Goal: Task Accomplishment & Management: Manage account settings

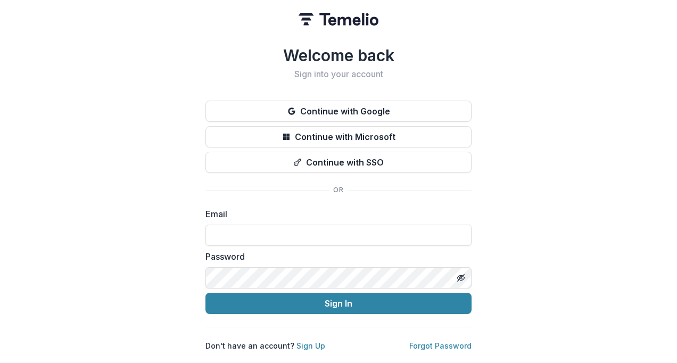
type input "**********"
click at [356, 303] on button "Sign In" at bounding box center [339, 303] width 266 height 21
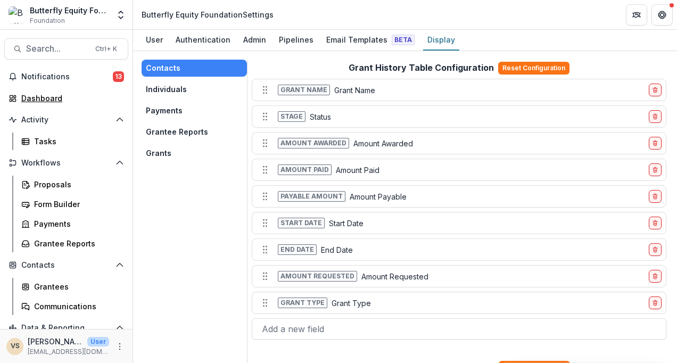
click at [62, 93] on div "Dashboard" at bounding box center [70, 98] width 99 height 11
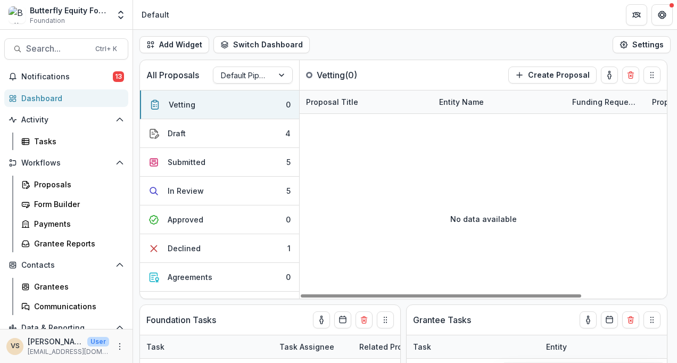
click at [667, 179] on circle "Drag" at bounding box center [666, 179] width 1 height 1
click at [662, 13] on icon "Get Help" at bounding box center [662, 12] width 3 height 2
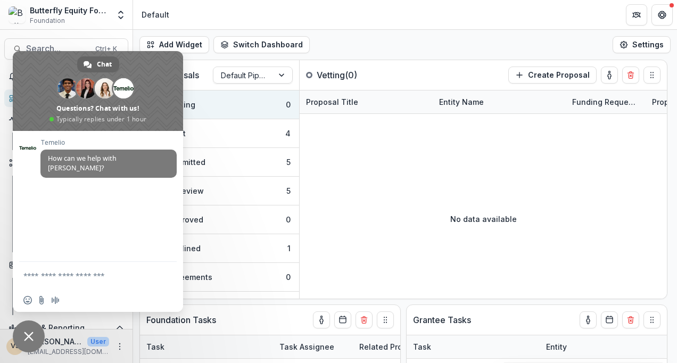
click at [20, 340] on span "Close chat" at bounding box center [29, 337] width 32 height 32
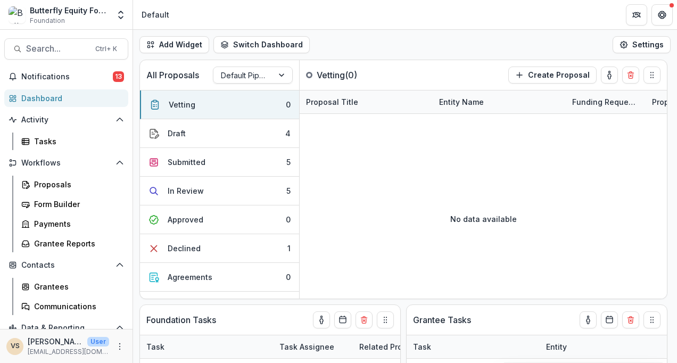
click at [111, 6] on div "Butterfly Equity Foundation Foundation Team Settings Admin Settings" at bounding box center [66, 14] width 124 height 21
click at [119, 13] on polyline "Open entity switcher" at bounding box center [121, 12] width 4 height 2
click at [123, 13] on polyline "Open entity switcher" at bounding box center [121, 12] width 4 height 2
click at [163, 15] on div "Default" at bounding box center [156, 14] width 28 height 11
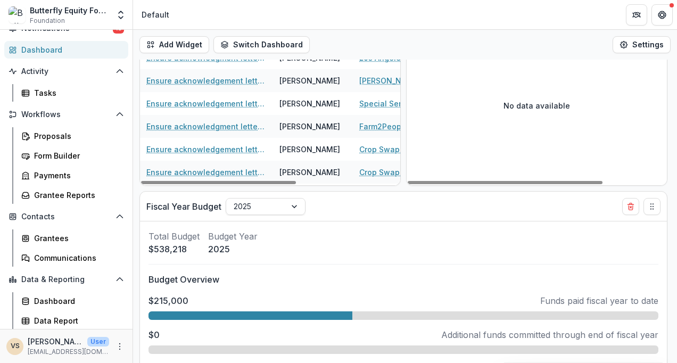
scroll to position [425, 0]
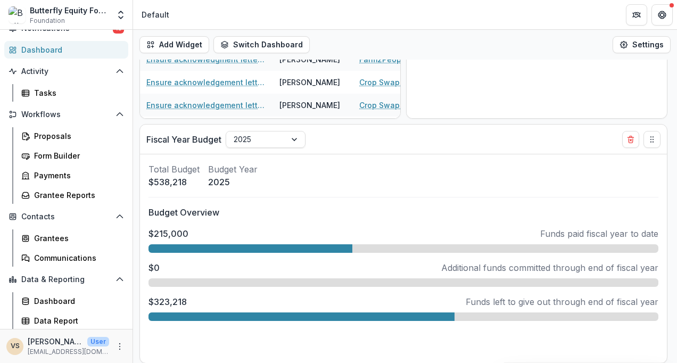
click at [116, 350] on icon "More" at bounding box center [120, 346] width 9 height 9
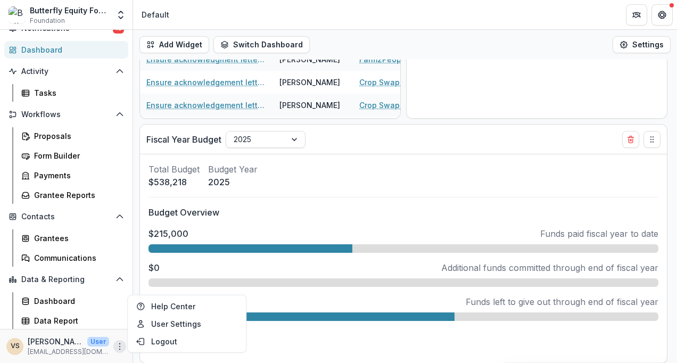
click at [47, 348] on p "vannesa@bfly.org" at bounding box center [68, 352] width 81 height 10
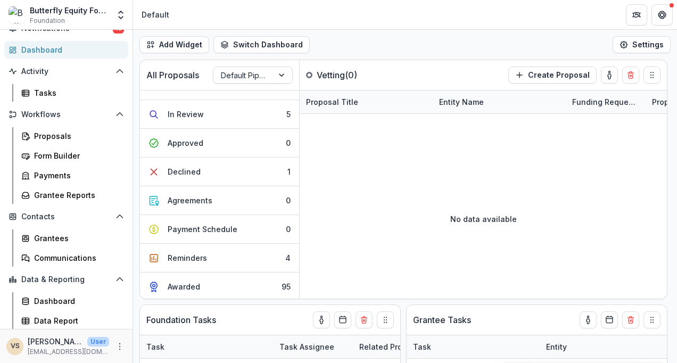
scroll to position [0, 0]
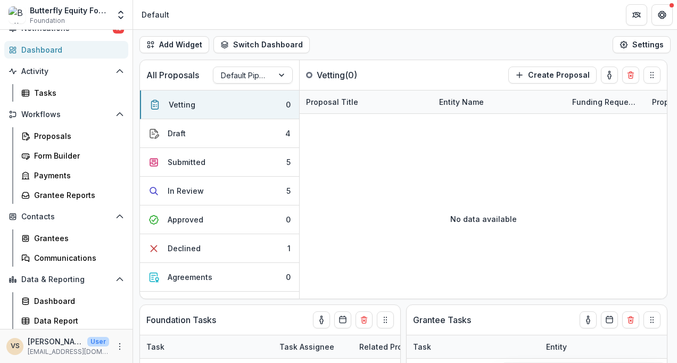
click at [235, 130] on button "Draft 4" at bounding box center [219, 133] width 159 height 29
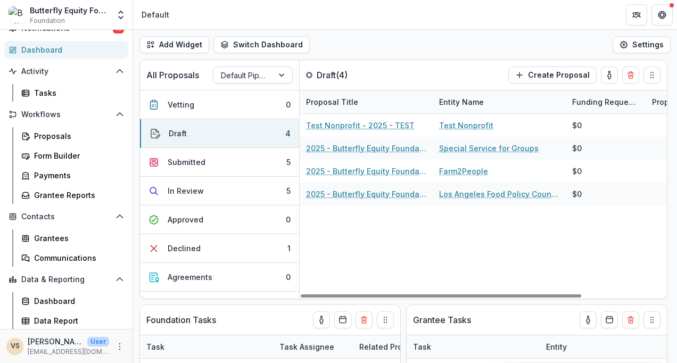
drag, startPoint x: 408, startPoint y: 294, endPoint x: 387, endPoint y: 315, distance: 30.1
click at [387, 298] on div at bounding box center [441, 295] width 281 height 3
click at [225, 167] on button "Submitted 5" at bounding box center [219, 162] width 159 height 29
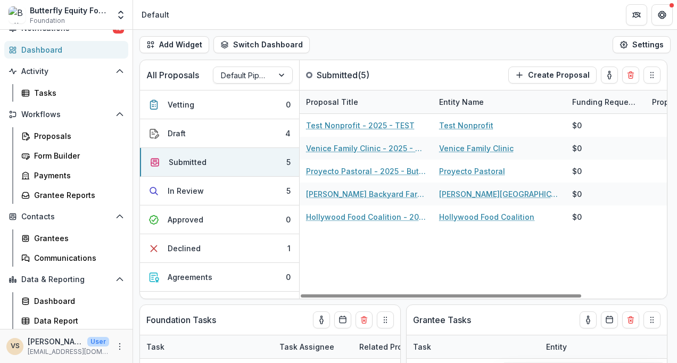
drag, startPoint x: 486, startPoint y: 296, endPoint x: 461, endPoint y: 298, distance: 25.6
click at [466, 298] on div at bounding box center [441, 295] width 281 height 3
click at [217, 193] on button "In Review 5" at bounding box center [219, 191] width 159 height 29
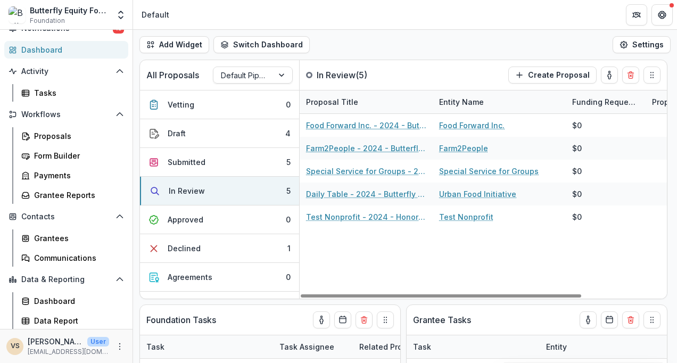
click at [179, 218] on div "Approved" at bounding box center [186, 219] width 36 height 11
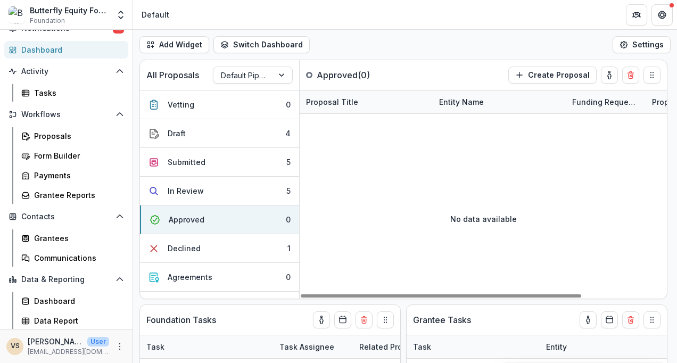
click at [213, 244] on button "Declined 1" at bounding box center [219, 248] width 159 height 29
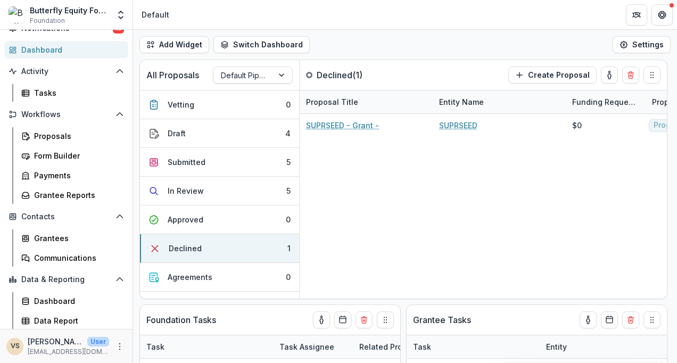
click at [220, 278] on button "Agreements 0" at bounding box center [219, 277] width 159 height 29
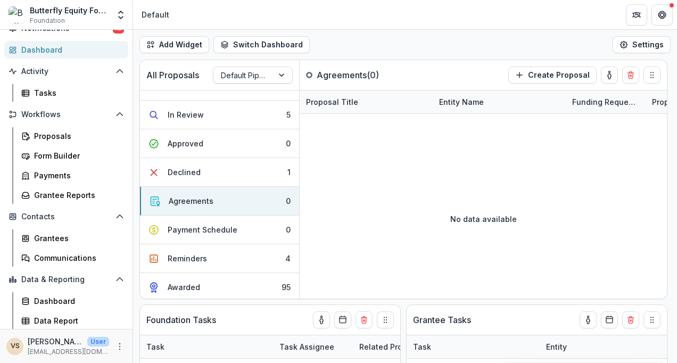
scroll to position [77, 0]
click at [217, 232] on div "Payment Schedule" at bounding box center [203, 229] width 70 height 11
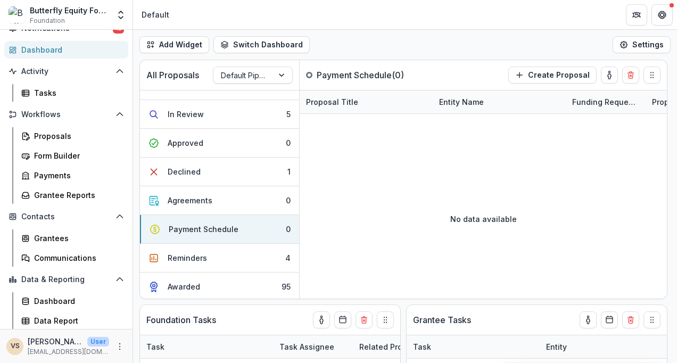
click at [224, 259] on button "Reminders 4" at bounding box center [219, 258] width 159 height 29
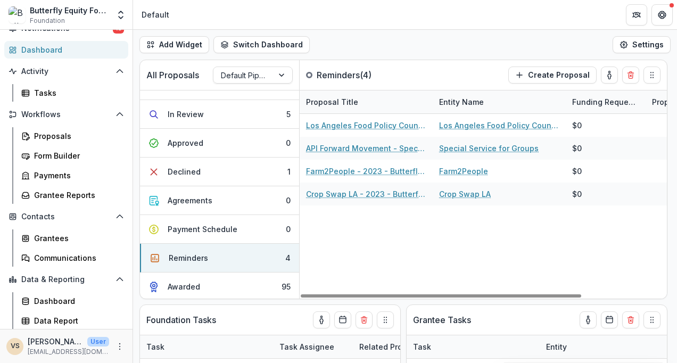
scroll to position [0, 0]
drag, startPoint x: 408, startPoint y: 296, endPoint x: 393, endPoint y: 290, distance: 16.0
click at [393, 294] on div at bounding box center [441, 295] width 281 height 3
click at [229, 281] on button "Awarded 95" at bounding box center [219, 287] width 159 height 28
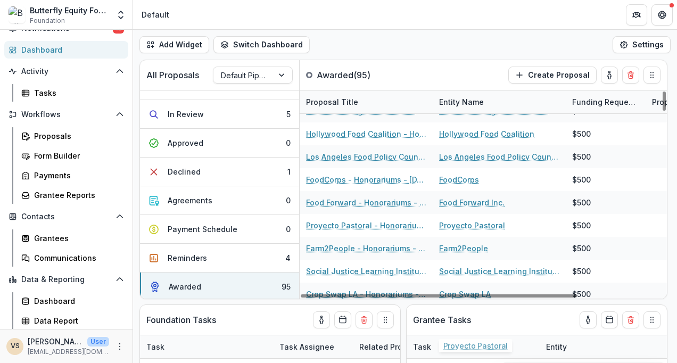
scroll to position [106, 0]
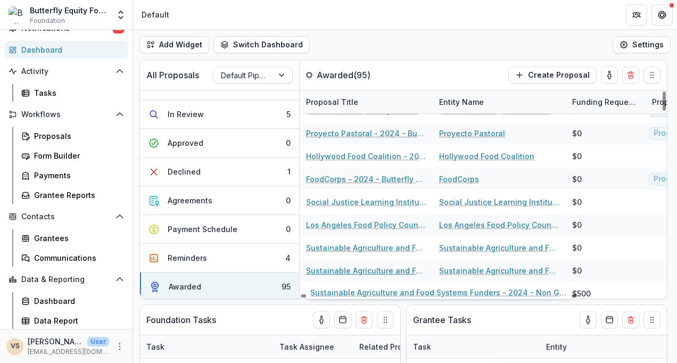
click at [376, 270] on link "Sustainable Agriculture and Food Systems Funders - 2024 - Non Grant Donations" at bounding box center [366, 270] width 120 height 11
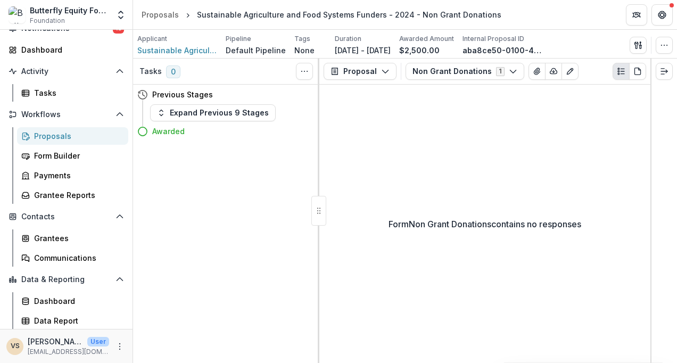
click at [244, 113] on button "Expand Previous 9 Stages" at bounding box center [213, 112] width 126 height 17
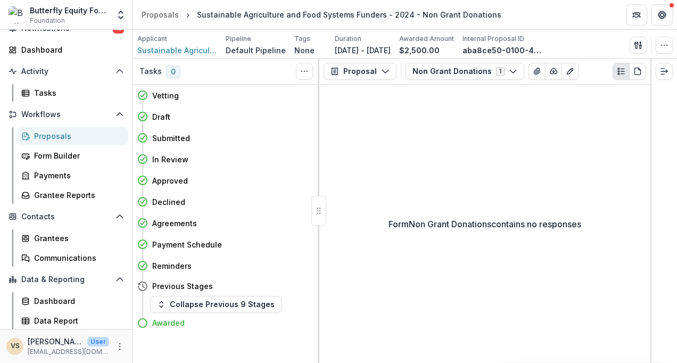
click at [186, 312] on button "Collapse Previous 9 Stages" at bounding box center [216, 304] width 132 height 17
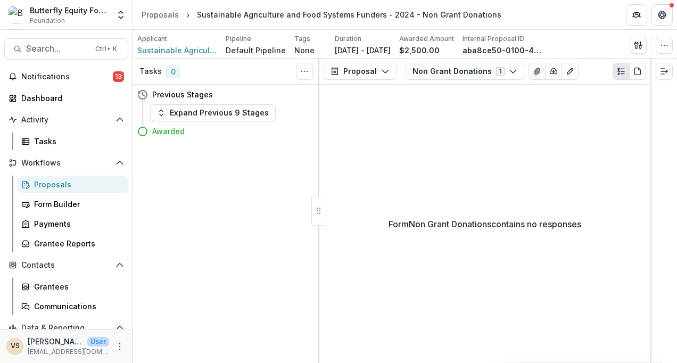
click at [386, 76] on button "Proposal" at bounding box center [360, 71] width 73 height 17
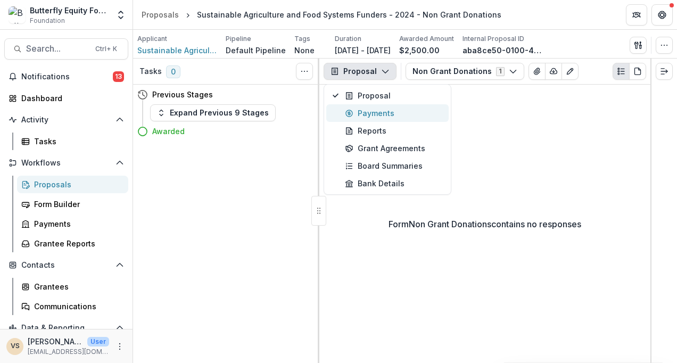
click at [383, 116] on div "Payments" at bounding box center [393, 113] width 97 height 11
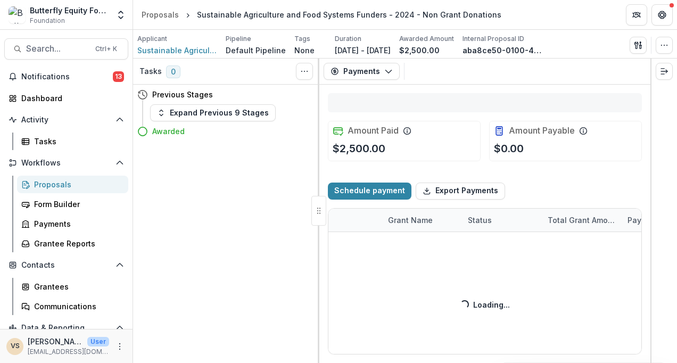
select select "****"
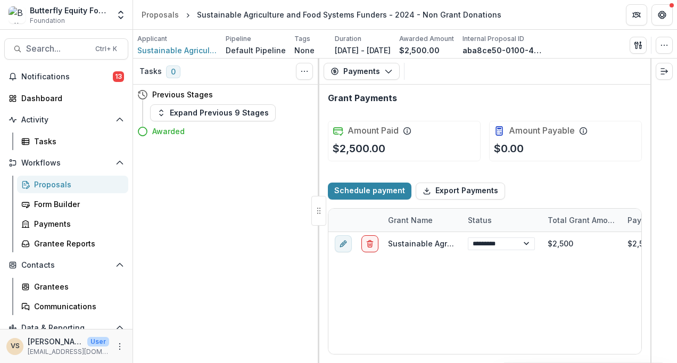
click at [388, 70] on icon "button" at bounding box center [388, 71] width 9 height 9
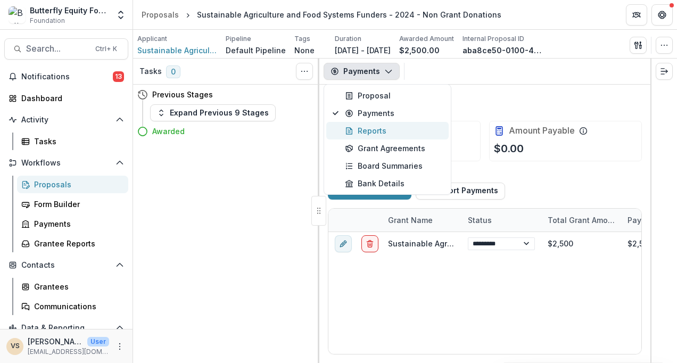
click at [396, 135] on div "Reports" at bounding box center [393, 130] width 97 height 11
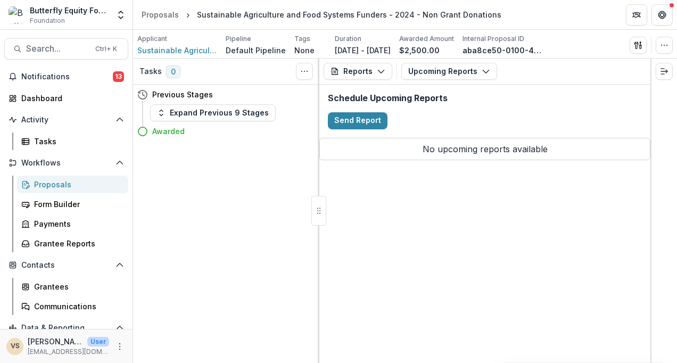
click at [372, 68] on button "Reports" at bounding box center [358, 71] width 69 height 17
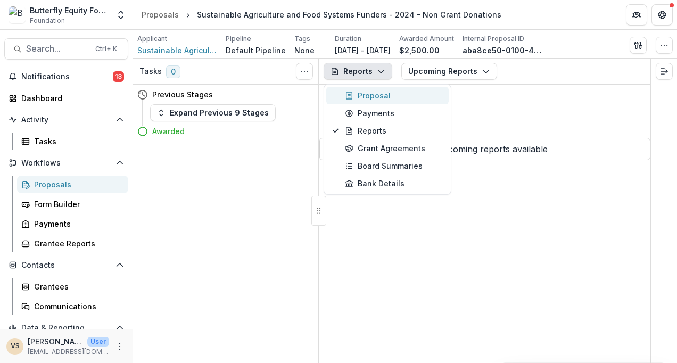
click at [372, 92] on div "Proposal" at bounding box center [393, 95] width 97 height 11
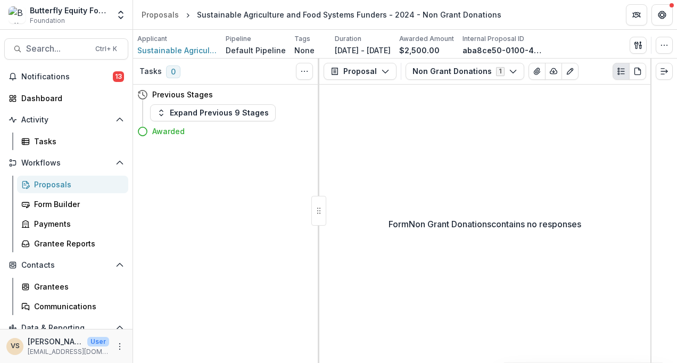
click at [464, 72] on button "Non Grant Donations 1" at bounding box center [465, 71] width 119 height 17
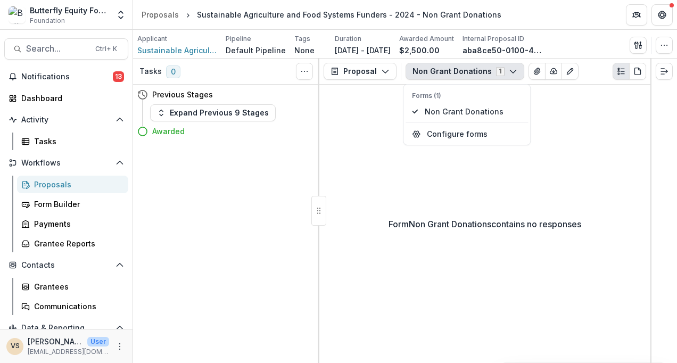
click at [381, 126] on div "Form Non Grant Donations contains no responses" at bounding box center [484, 224] width 331 height 278
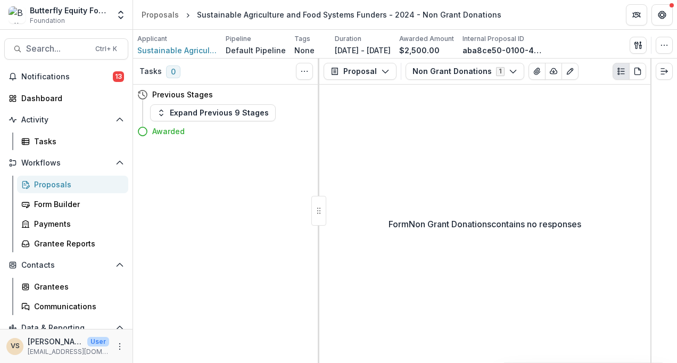
click at [162, 107] on button "Expand Previous 9 Stages" at bounding box center [213, 112] width 126 height 17
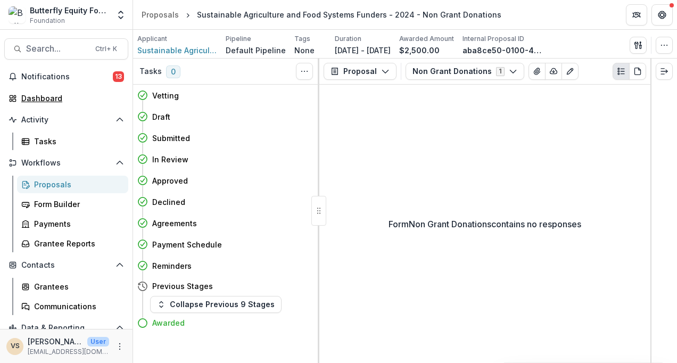
click at [57, 98] on div "Dashboard" at bounding box center [70, 98] width 99 height 11
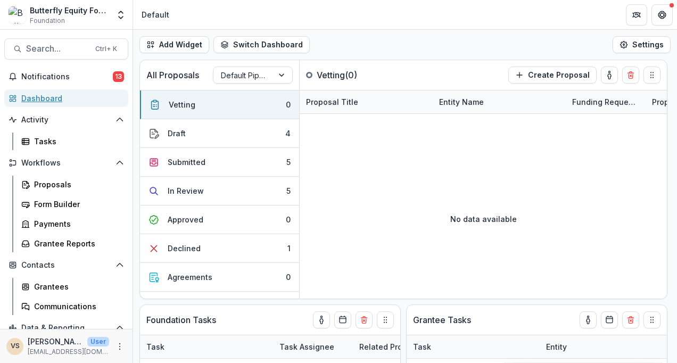
scroll to position [48, 0]
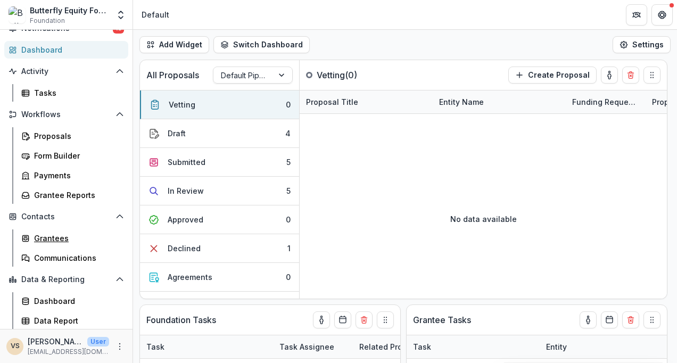
click at [64, 235] on div "Grantees" at bounding box center [77, 238] width 86 height 11
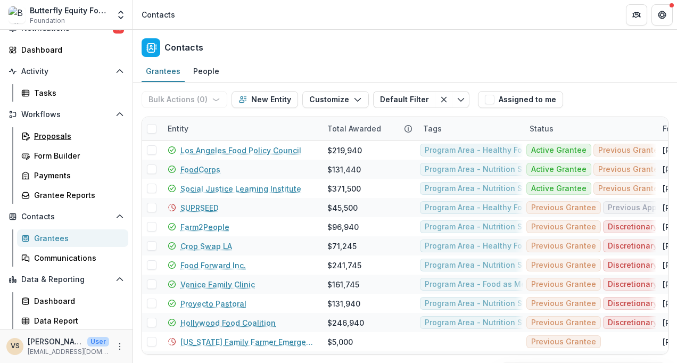
click at [70, 137] on div "Proposals" at bounding box center [77, 135] width 86 height 11
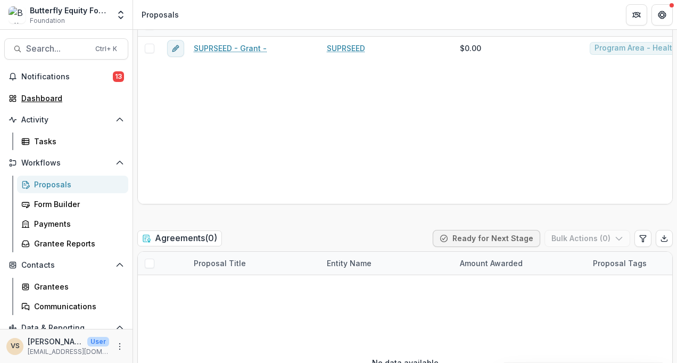
click at [60, 103] on link "Dashboard" at bounding box center [66, 98] width 124 height 18
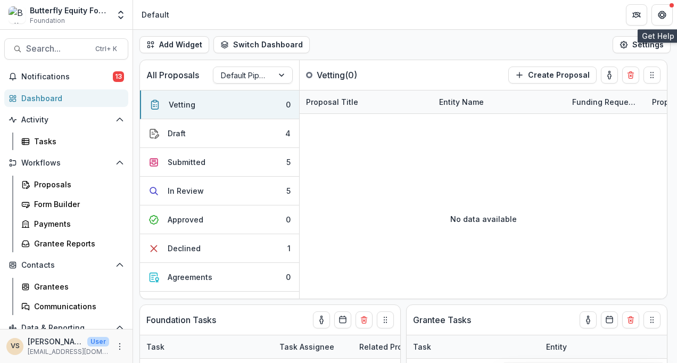
click at [667, 13] on button "Get Help" at bounding box center [662, 14] width 21 height 21
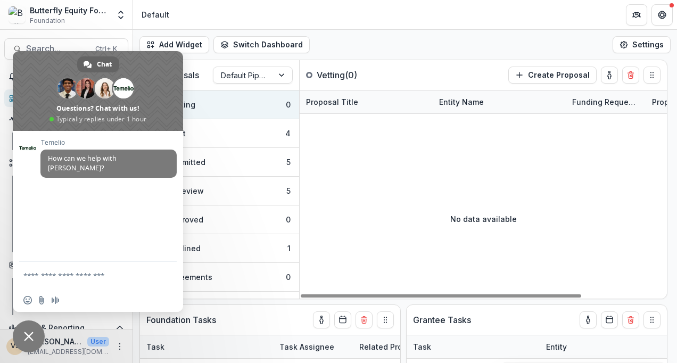
click at [76, 278] on textarea "Compose your message..." at bounding box center [86, 276] width 126 height 10
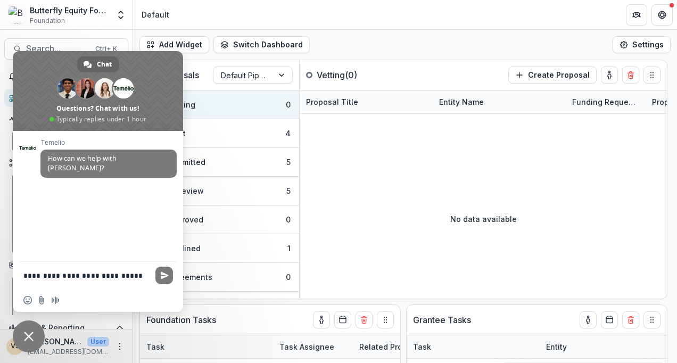
type textarea "**********"
click at [166, 282] on span "Send" at bounding box center [164, 276] width 18 height 18
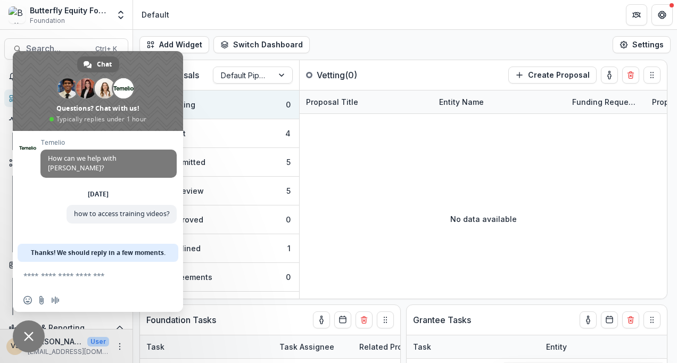
click at [34, 223] on div "Temelio How can we help with Temelio? Tuesday, 16 September how to access train…" at bounding box center [98, 196] width 170 height 131
click at [387, 232] on div "No data available" at bounding box center [483, 219] width 367 height 160
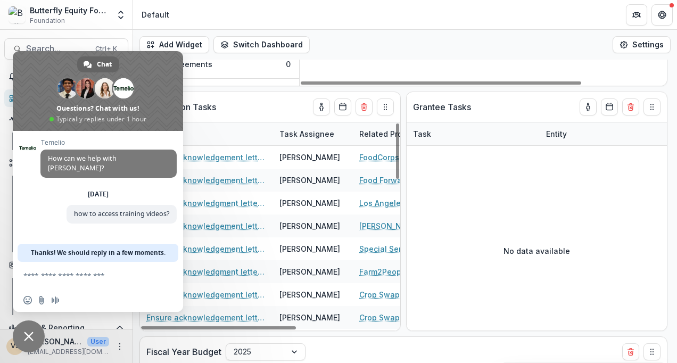
scroll to position [53, 0]
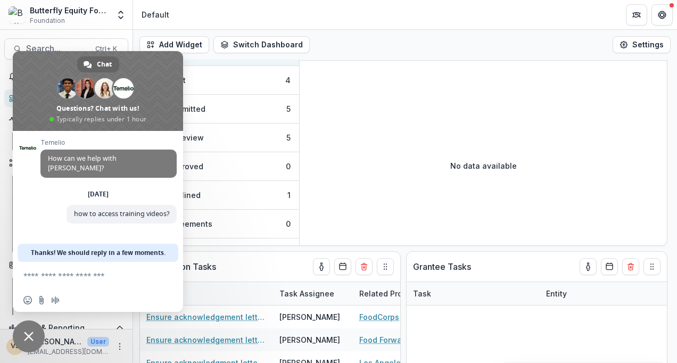
drag, startPoint x: 162, startPoint y: 64, endPoint x: 239, endPoint y: 151, distance: 116.2
click at [239, 151] on body "Skip to content Butterfly Equity Foundation Foundation Team Settings Admin Sett…" at bounding box center [338, 181] width 677 height 363
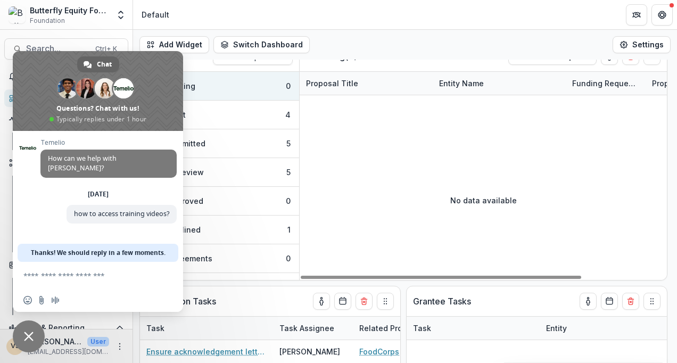
scroll to position [0, 0]
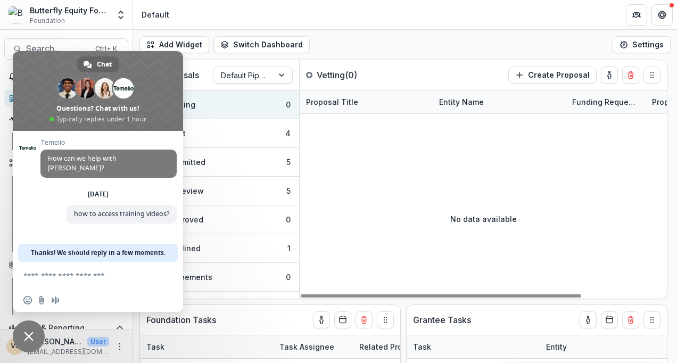
click at [26, 327] on span "Close chat" at bounding box center [29, 337] width 32 height 32
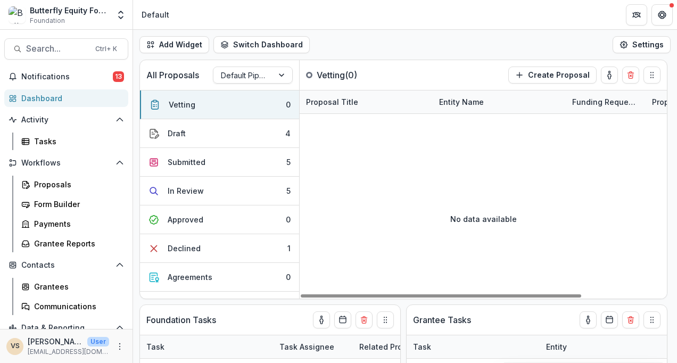
click at [87, 15] on div "Butterfly Equity Foundation" at bounding box center [69, 10] width 79 height 11
click at [119, 15] on icon "Open entity switcher" at bounding box center [121, 15] width 11 height 11
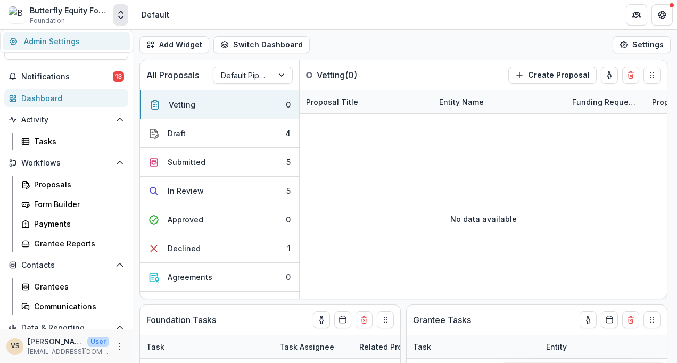
click at [97, 46] on link "Admin Settings" at bounding box center [67, 41] width 128 height 18
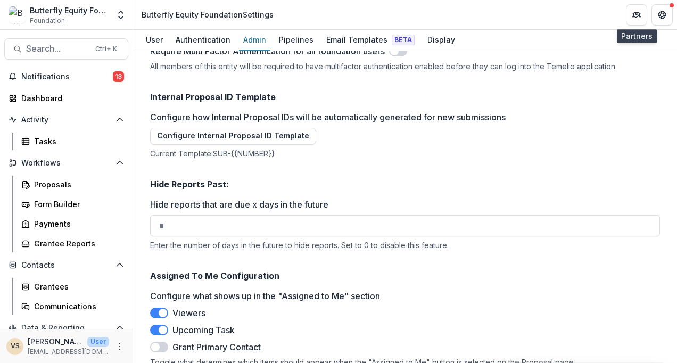
click at [639, 11] on icon "Partners" at bounding box center [637, 15] width 9 height 9
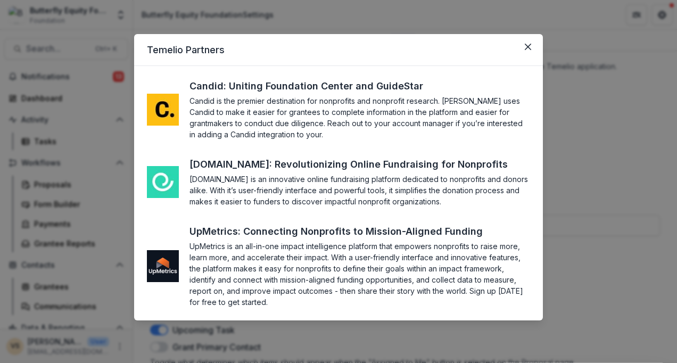
click at [530, 47] on icon "Close" at bounding box center [528, 47] width 6 height 6
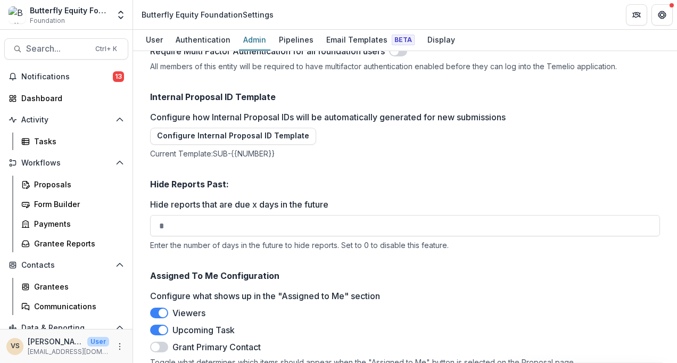
click at [23, 14] on img at bounding box center [17, 14] width 17 height 17
click at [182, 17] on div "Butterfly Equity Foundation Settings" at bounding box center [208, 14] width 132 height 11
click at [162, 40] on div "User" at bounding box center [155, 39] width 26 height 15
select select "****"
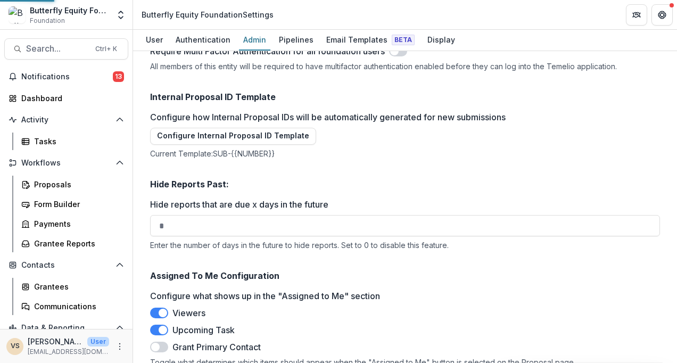
select select "****"
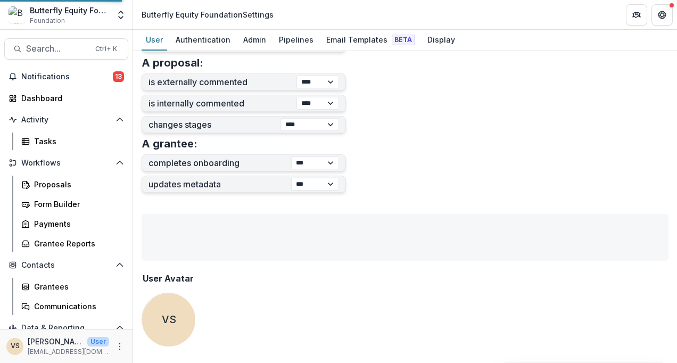
scroll to position [415, 0]
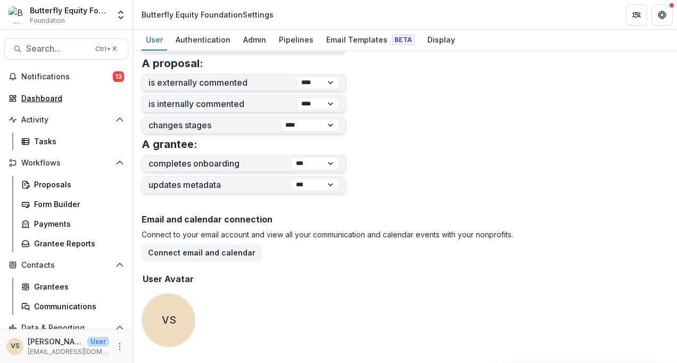
click at [59, 95] on div "Dashboard" at bounding box center [70, 98] width 99 height 11
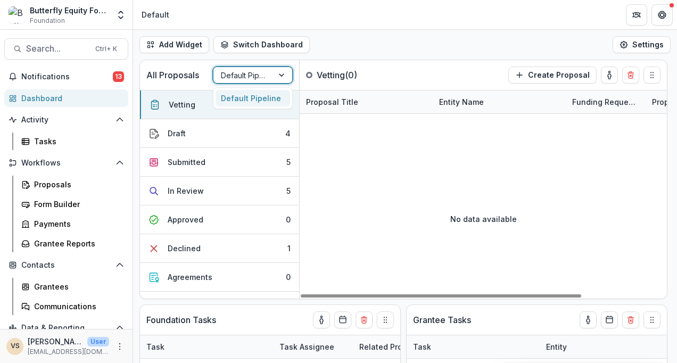
click at [284, 75] on div at bounding box center [282, 75] width 19 height 16
click at [473, 152] on div "No data available" at bounding box center [483, 219] width 367 height 160
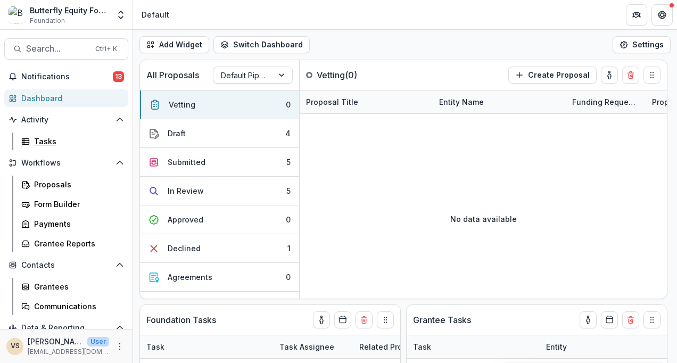
click at [73, 138] on div "Tasks" at bounding box center [77, 141] width 86 height 11
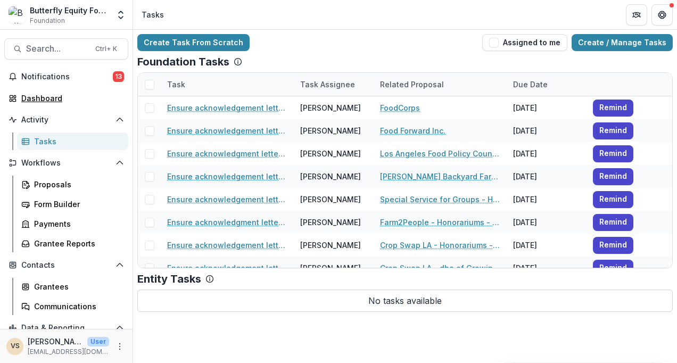
click at [43, 97] on div "Dashboard" at bounding box center [70, 98] width 99 height 11
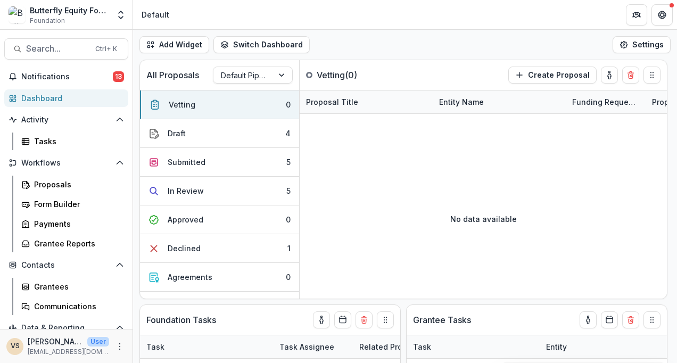
click at [118, 14] on icon "Open entity switcher" at bounding box center [121, 15] width 11 height 11
click at [96, 37] on link "Admin Settings" at bounding box center [67, 41] width 128 height 18
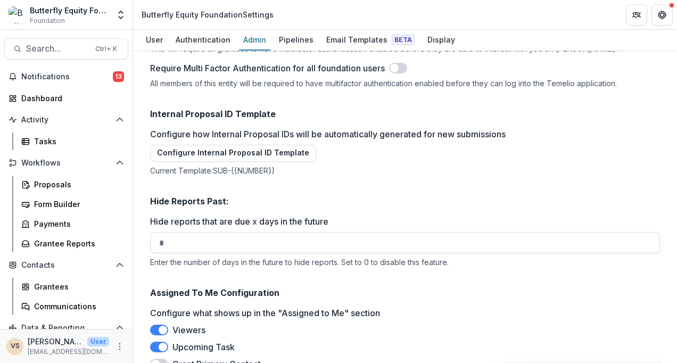
scroll to position [1656, 0]
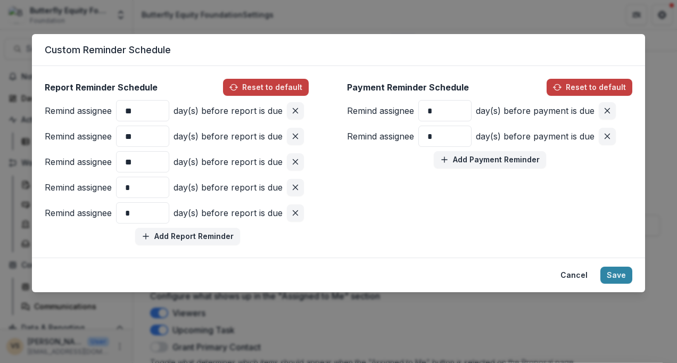
click at [579, 270] on button "Cancel" at bounding box center [574, 275] width 40 height 17
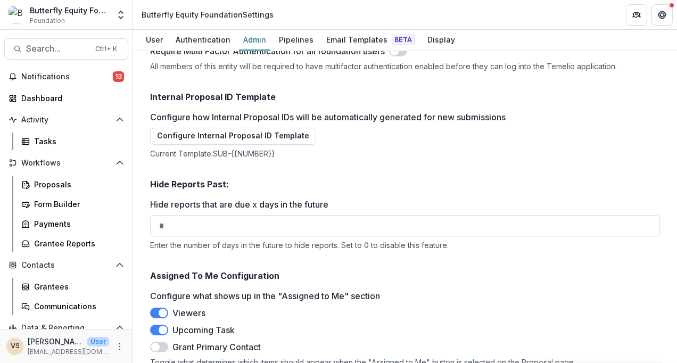
click at [166, 342] on span at bounding box center [159, 347] width 18 height 11
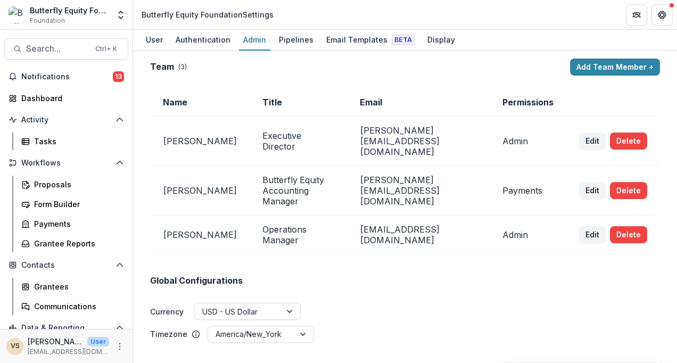
scroll to position [0, 0]
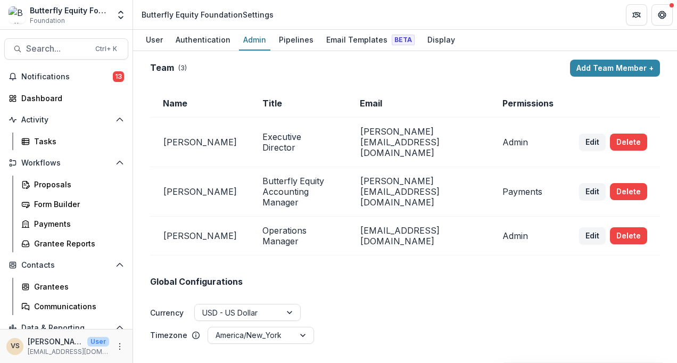
click at [581, 227] on button "Edit" at bounding box center [592, 235] width 27 height 17
select select "*****"
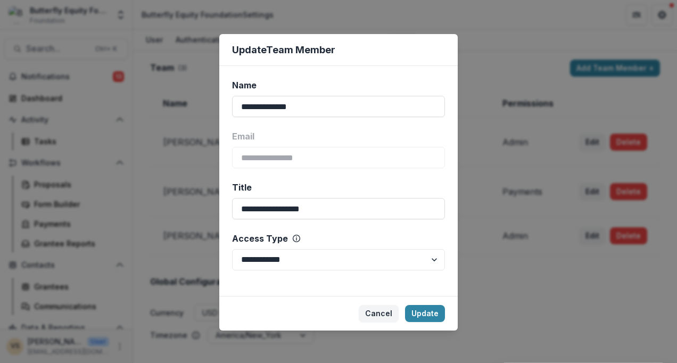
scroll to position [1, 0]
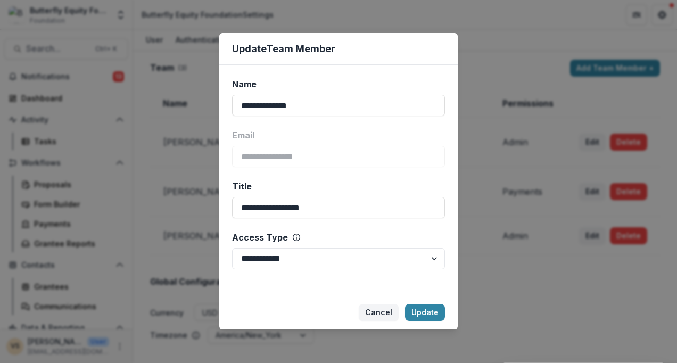
click at [379, 311] on button "Cancel" at bounding box center [379, 312] width 40 height 17
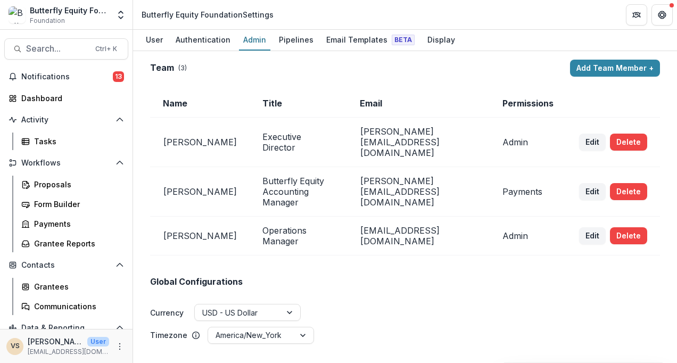
click at [286, 35] on div "Pipelines" at bounding box center [296, 39] width 43 height 15
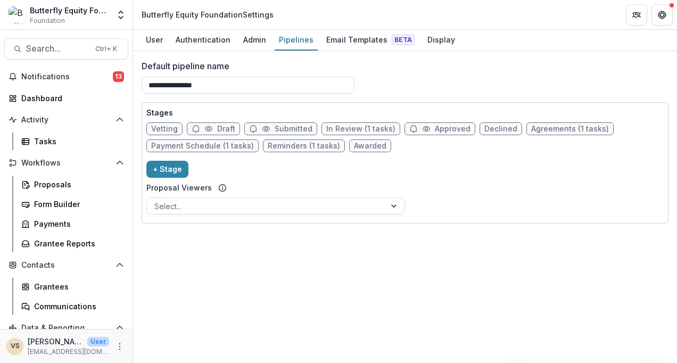
click at [167, 126] on span "Vetting" at bounding box center [164, 129] width 27 height 9
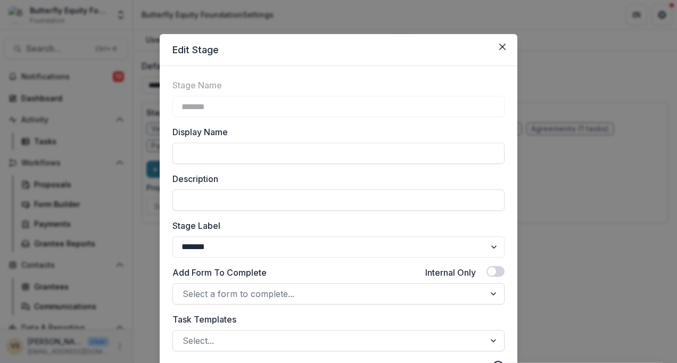
click at [499, 48] on icon "Close" at bounding box center [502, 47] width 6 height 6
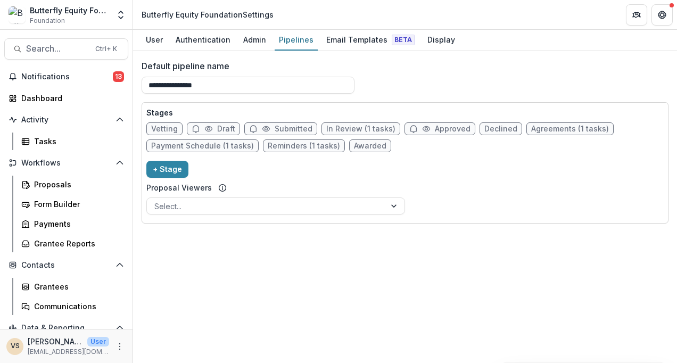
click at [221, 122] on span "Draft" at bounding box center [213, 128] width 53 height 13
click at [220, 127] on span "Draft" at bounding box center [226, 129] width 18 height 9
select select "*****"
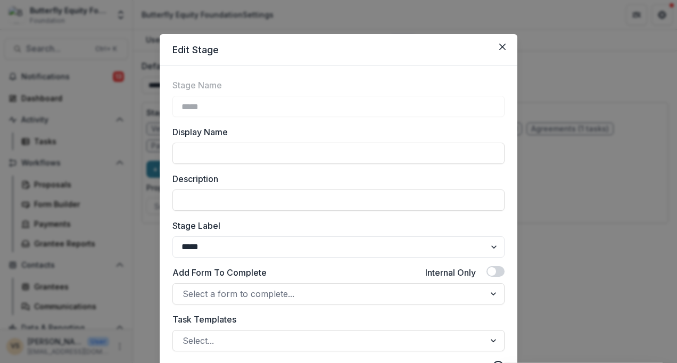
click at [501, 45] on icon "Close" at bounding box center [502, 47] width 6 height 6
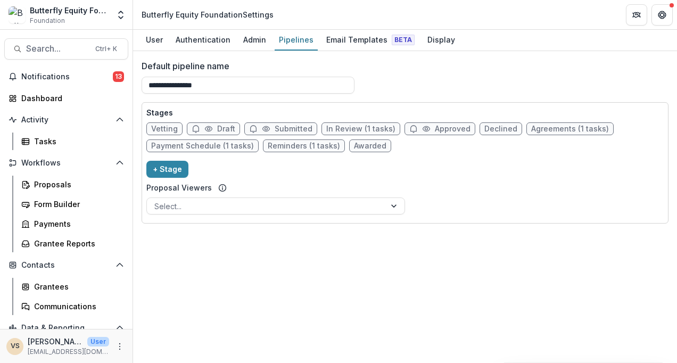
click at [575, 133] on span "Agreements (1 tasks)" at bounding box center [570, 128] width 87 height 13
click at [578, 128] on span "Agreements (1 tasks)" at bounding box center [570, 129] width 78 height 9
select select "********"
select select "*****"
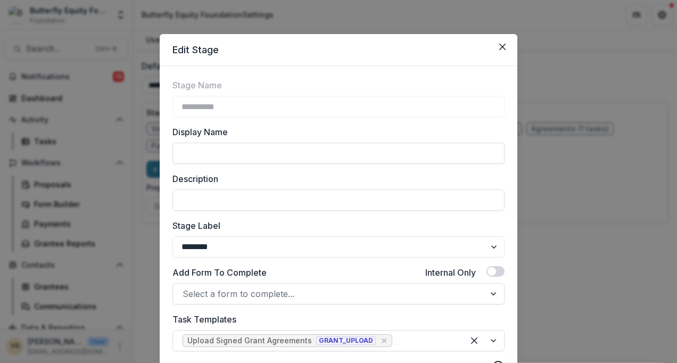
click at [499, 45] on icon "Close" at bounding box center [502, 47] width 6 height 6
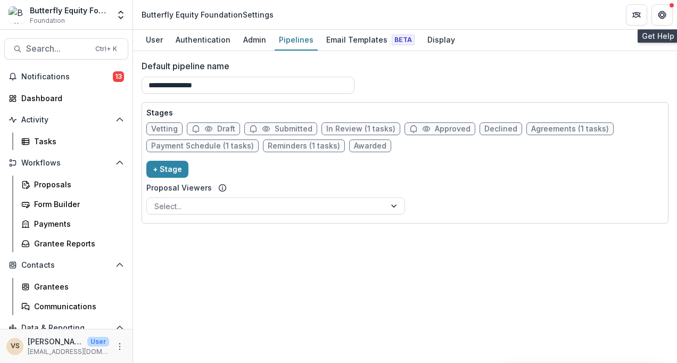
click at [663, 13] on icon "Get Help" at bounding box center [662, 15] width 9 height 9
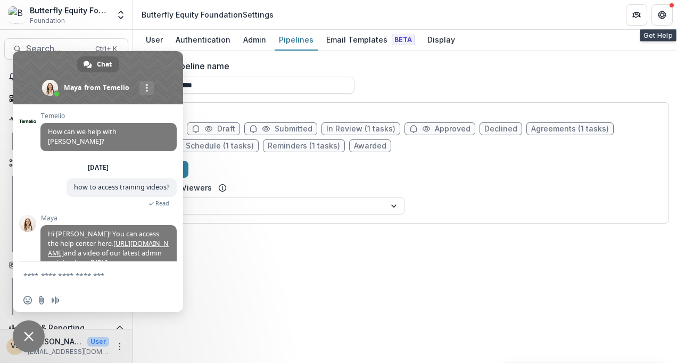
scroll to position [87, 0]
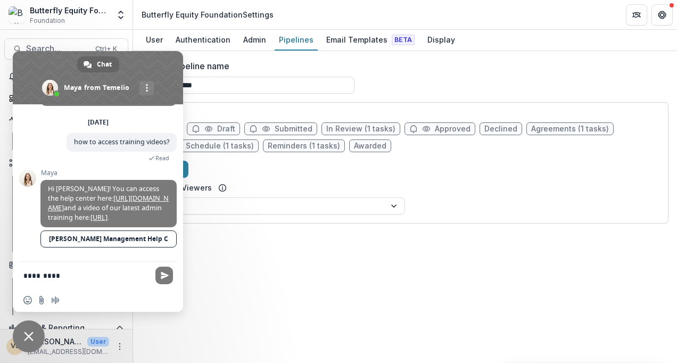
type textarea "**********"
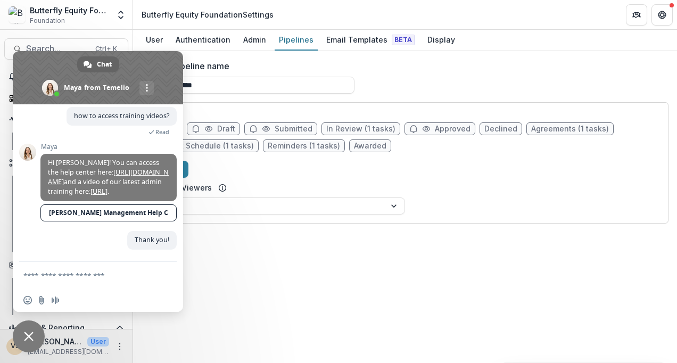
scroll to position [113, 0]
click at [108, 187] on link "https://app.fireflies.ai/view/Temelio-Quarterly-General-Admin-Training-::01K0YF…" at bounding box center [99, 191] width 17 height 9
click at [77, 214] on link "Temelio Grants Management Help Center" at bounding box center [108, 212] width 136 height 17
click at [640, 14] on icon "Partners" at bounding box center [640, 15] width 1 height 4
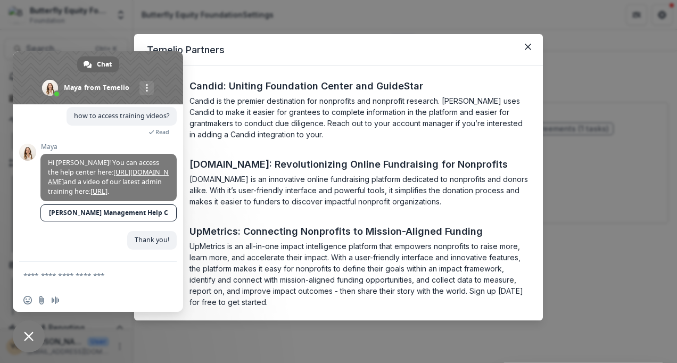
click at [26, 333] on span "Close chat" at bounding box center [29, 337] width 10 height 10
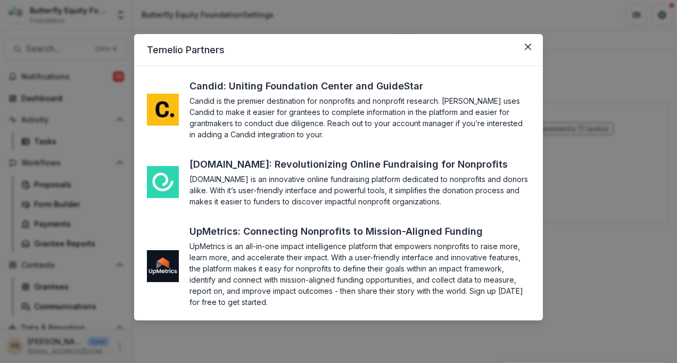
click at [531, 43] on button "Close" at bounding box center [528, 46] width 17 height 17
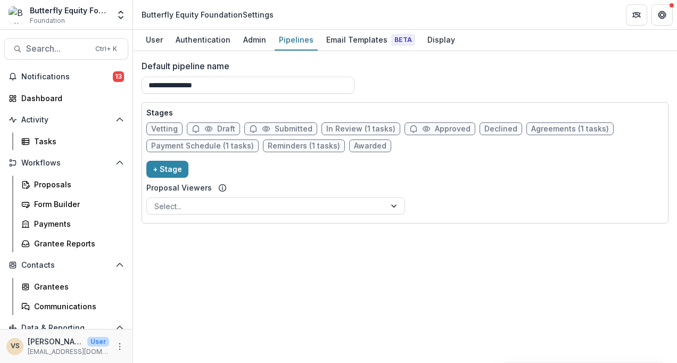
click at [44, 88] on div "Notifications 13 Dashboard Activity Tasks Workflows Proposals Form Builder Paym…" at bounding box center [66, 223] width 133 height 310
click at [281, 43] on div "Pipelines" at bounding box center [296, 39] width 43 height 15
click at [283, 42] on div "Pipelines" at bounding box center [296, 39] width 43 height 15
click at [275, 125] on span "Submitted" at bounding box center [294, 129] width 38 height 9
select select "*********"
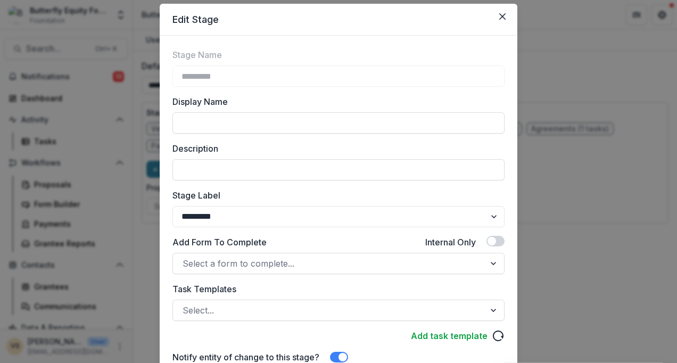
scroll to position [0, 0]
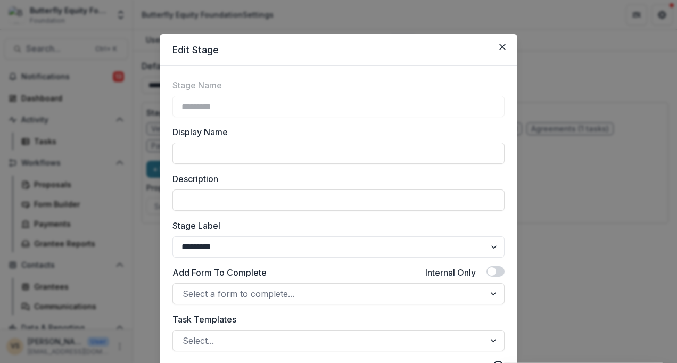
click at [499, 47] on icon "Close" at bounding box center [502, 47] width 6 height 6
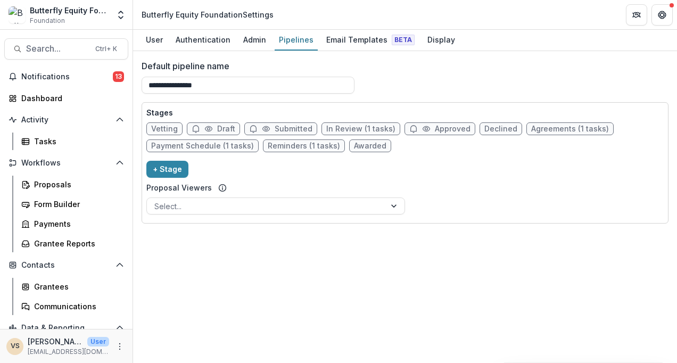
click at [289, 128] on span "Submitted" at bounding box center [294, 129] width 38 height 9
select select "*********"
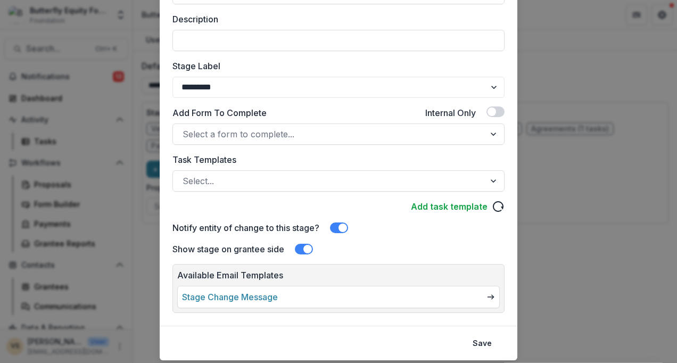
scroll to position [190, 0]
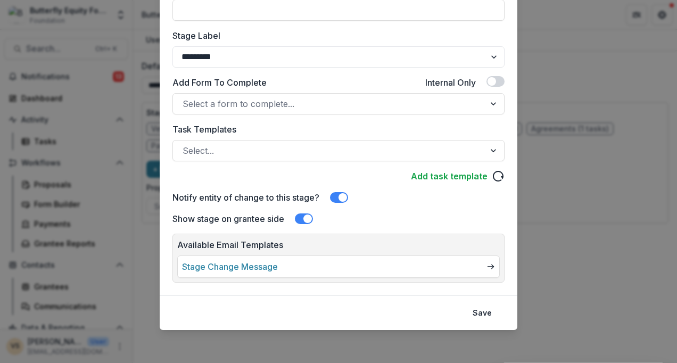
click at [341, 195] on span at bounding box center [343, 197] width 9 height 9
click at [341, 195] on span at bounding box center [339, 197] width 18 height 11
click at [278, 264] on link "Stage Change Message" at bounding box center [230, 266] width 96 height 13
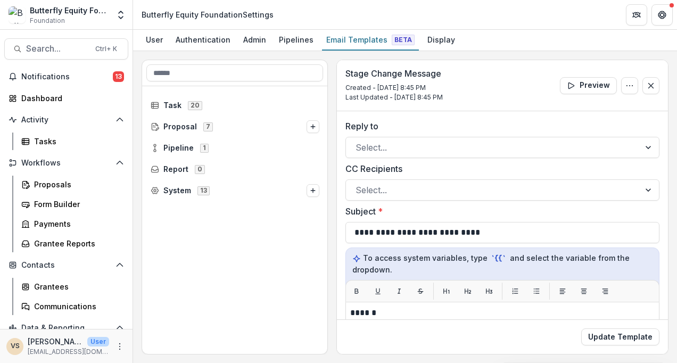
click at [651, 85] on icon "Close" at bounding box center [651, 85] width 9 height 9
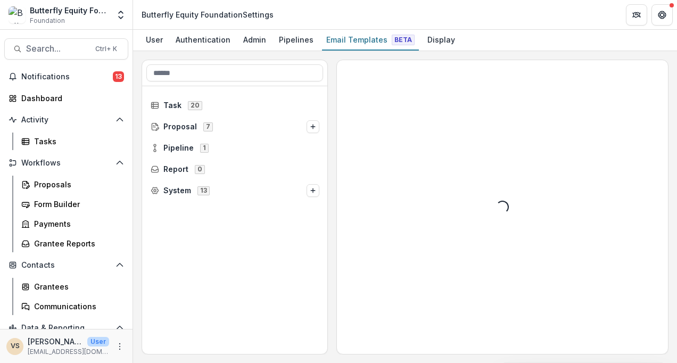
click at [307, 35] on div "Pipelines" at bounding box center [296, 39] width 43 height 15
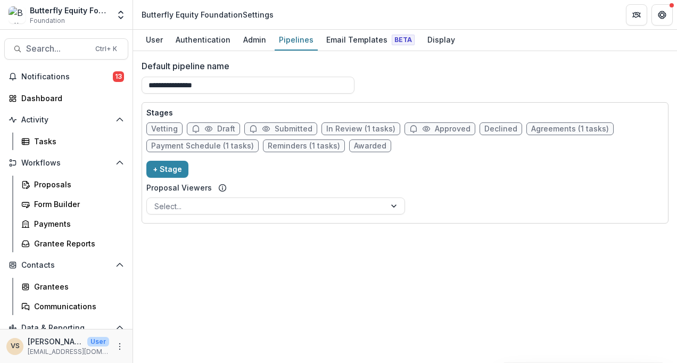
click at [551, 130] on span "Agreements (1 tasks)" at bounding box center [570, 129] width 78 height 9
select select "********"
select select "*****"
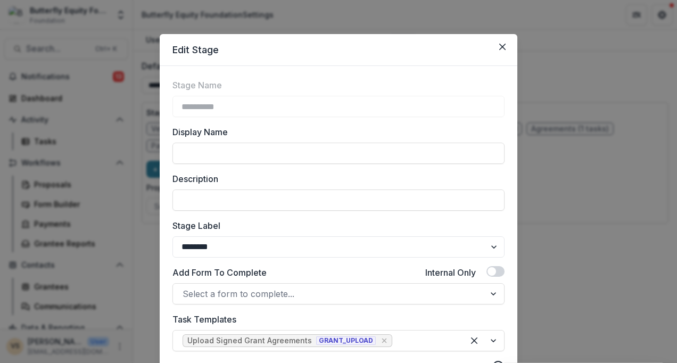
click at [506, 42] on button "Close" at bounding box center [502, 46] width 17 height 17
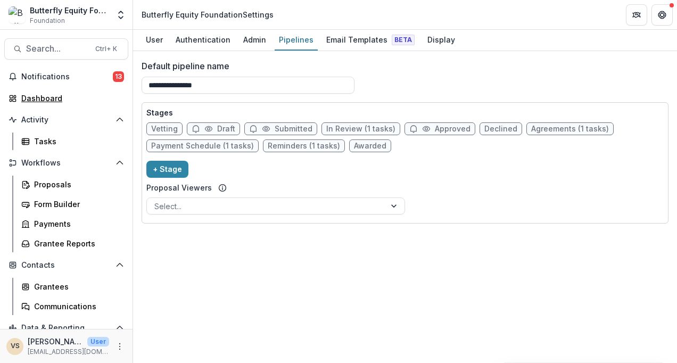
click at [44, 95] on div "Dashboard" at bounding box center [70, 98] width 99 height 11
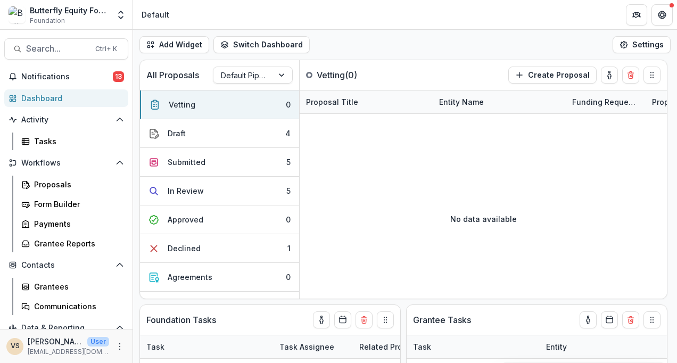
click at [195, 138] on button "Draft 4" at bounding box center [219, 133] width 159 height 29
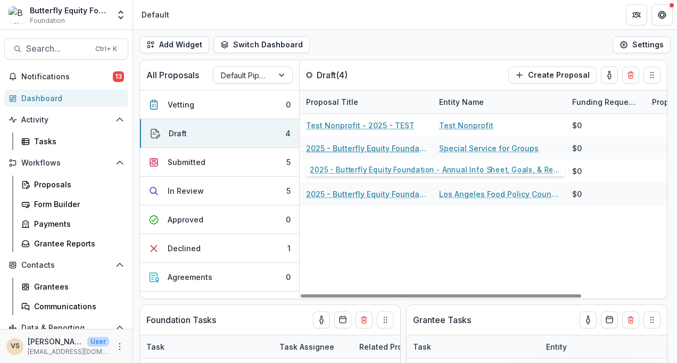
click at [347, 146] on link "2025 - Butterfly Equity Foundation - Annual Info Sheet, Goals, & Renewal Attach…" at bounding box center [366, 148] width 120 height 11
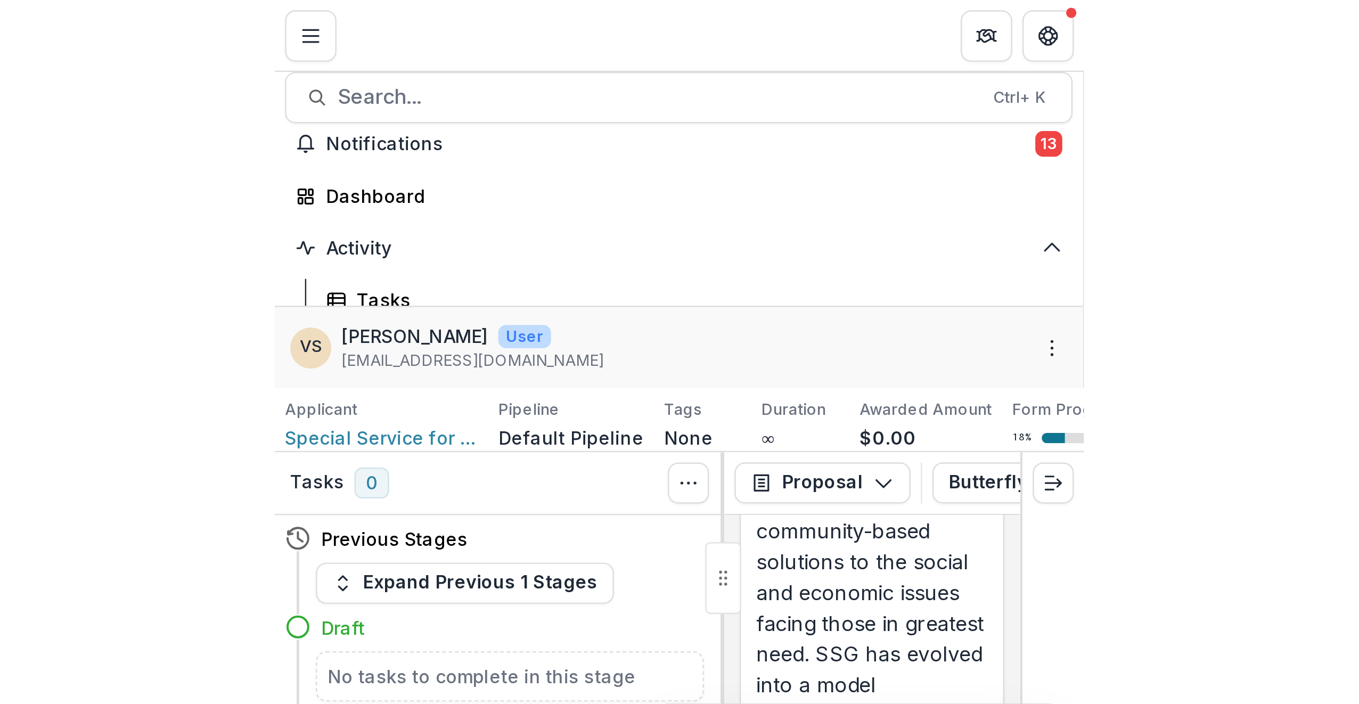
scroll to position [258, 0]
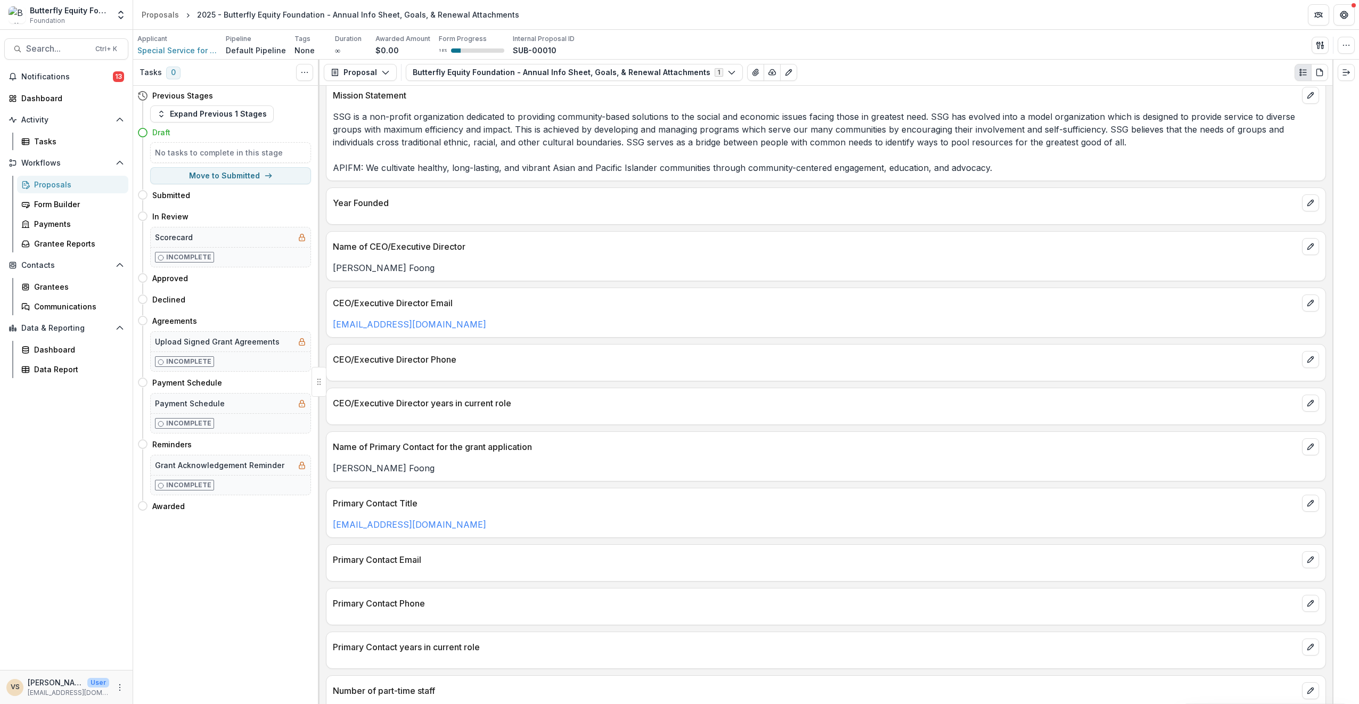
click at [170, 18] on div "Proposals" at bounding box center [160, 14] width 37 height 11
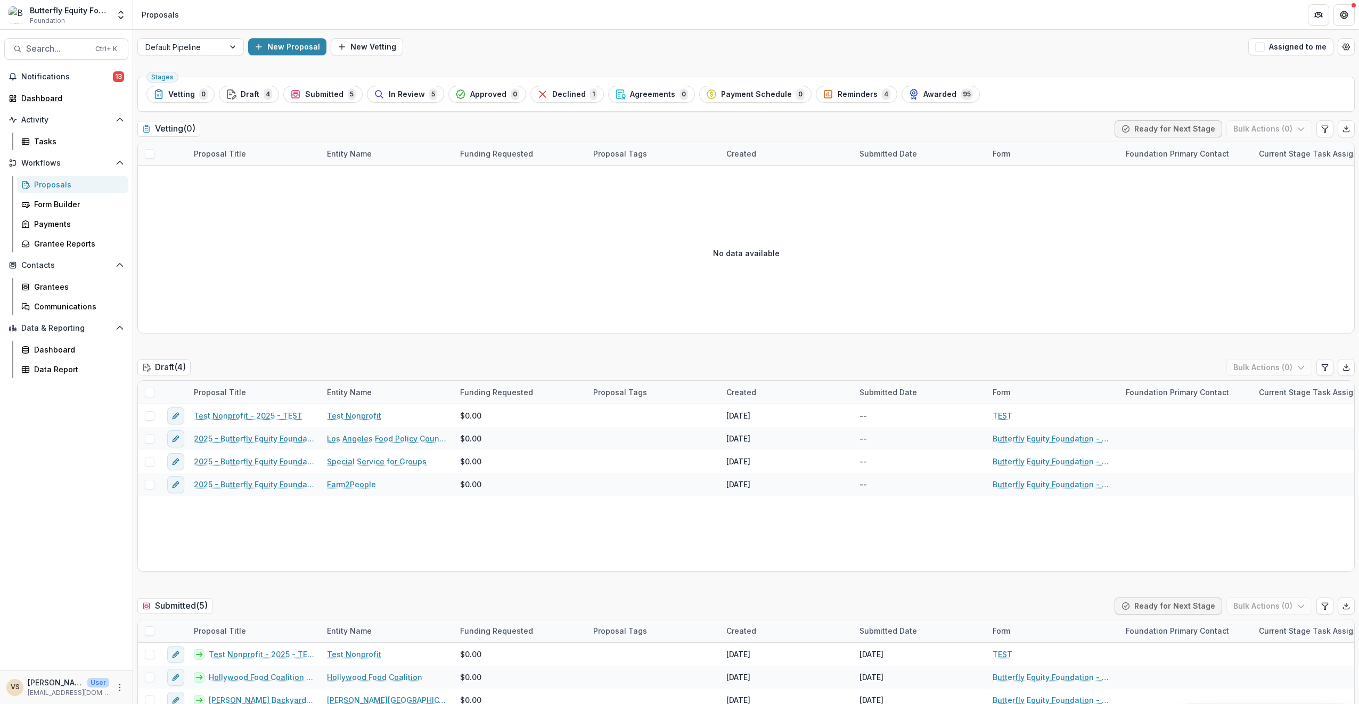
click at [61, 97] on div "Dashboard" at bounding box center [70, 98] width 99 height 11
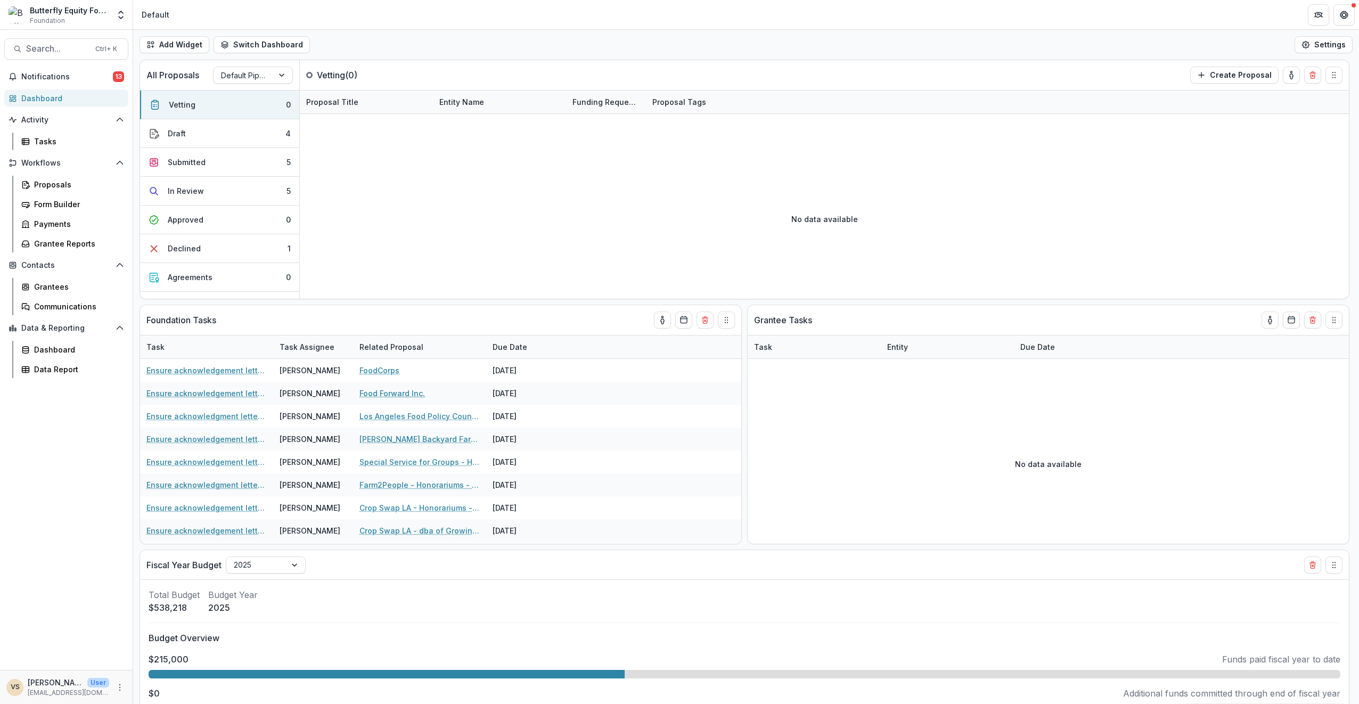
click at [233, 138] on button "Draft 4" at bounding box center [219, 133] width 159 height 29
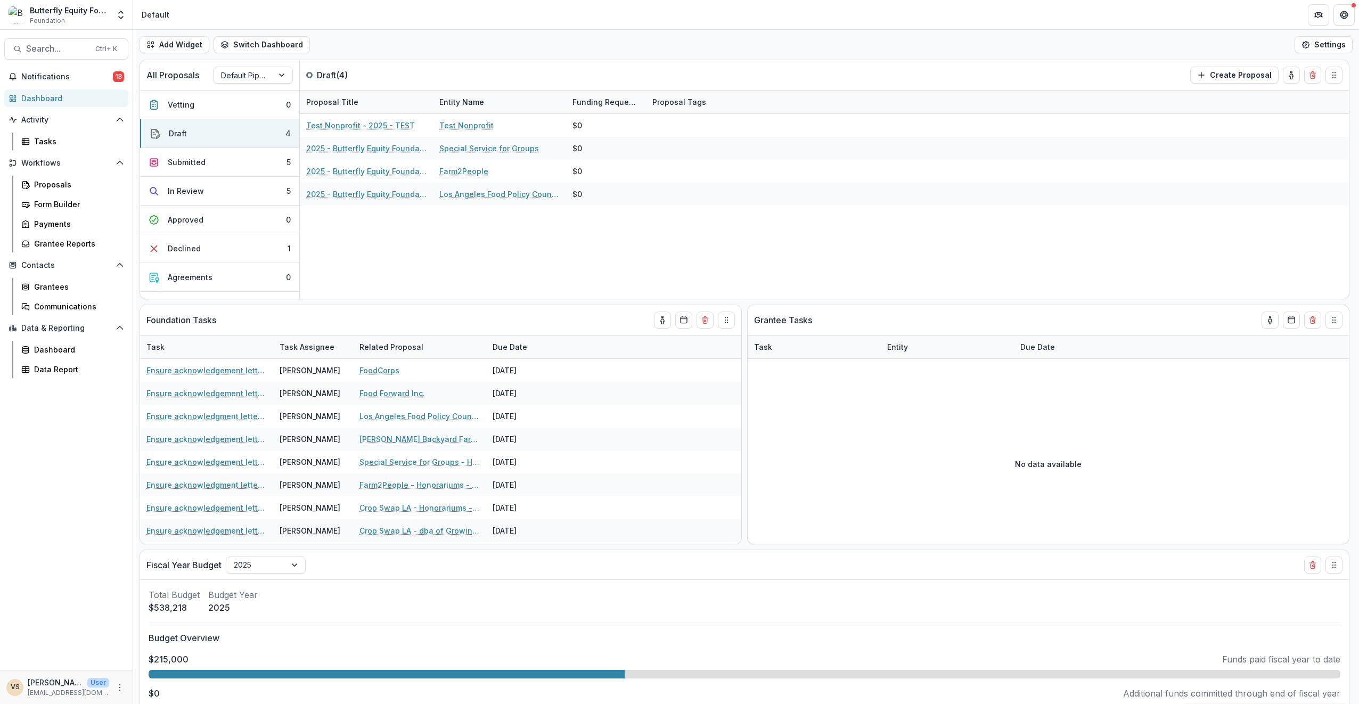
click at [260, 166] on button "Submitted 5" at bounding box center [219, 162] width 159 height 29
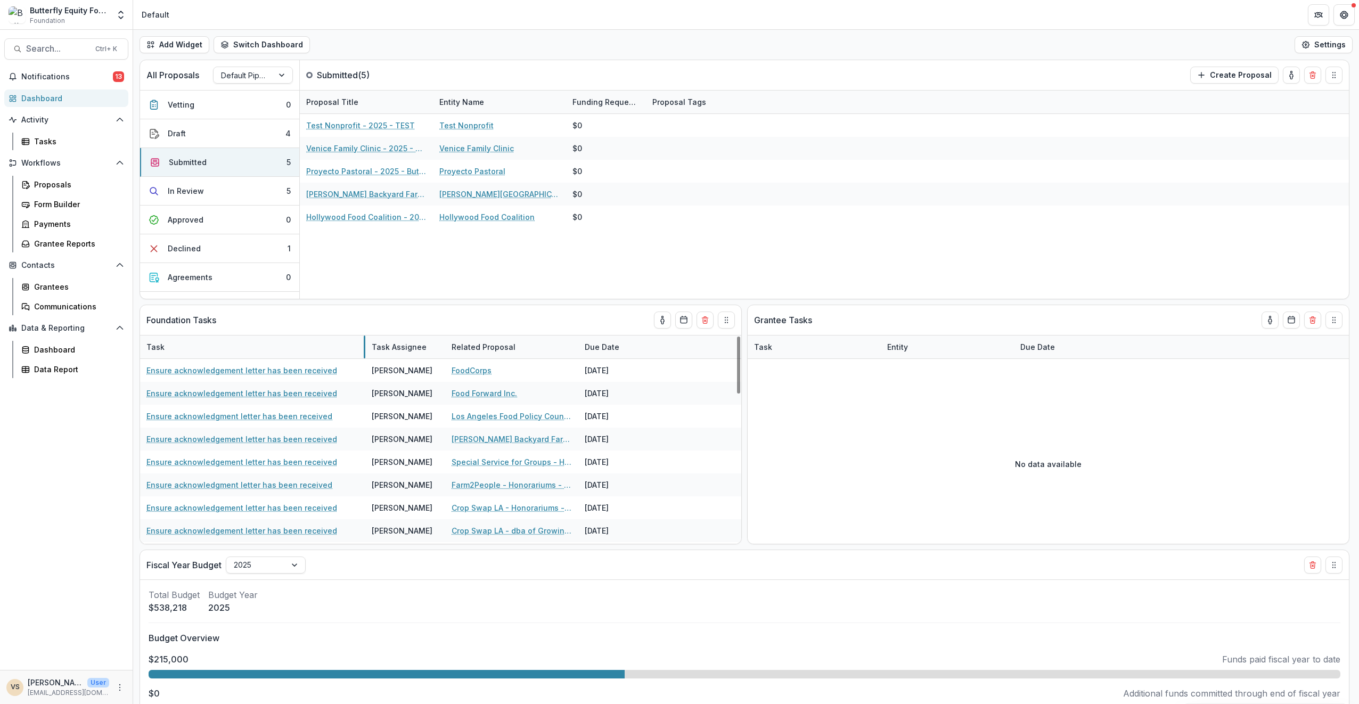
drag, startPoint x: 272, startPoint y: 347, endPoint x: 364, endPoint y: 366, distance: 94.0
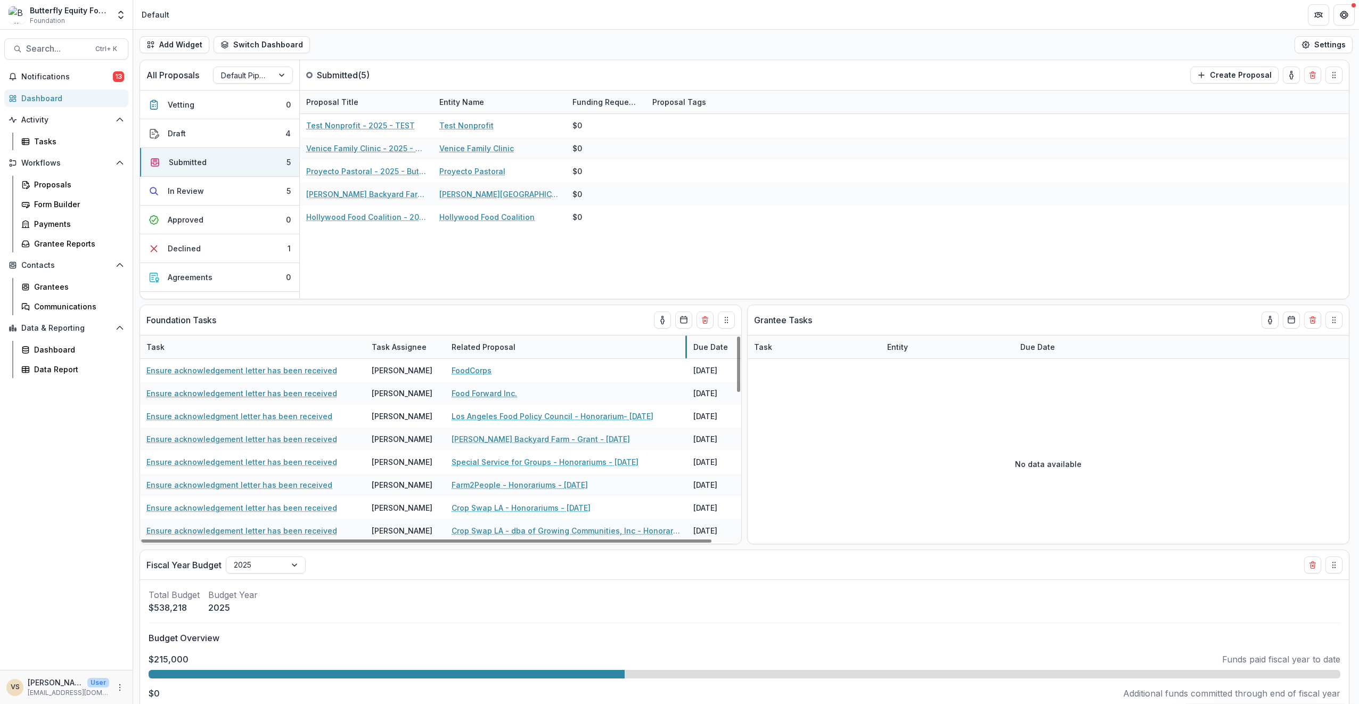
drag, startPoint x: 578, startPoint y: 348, endPoint x: 686, endPoint y: 359, distance: 109.1
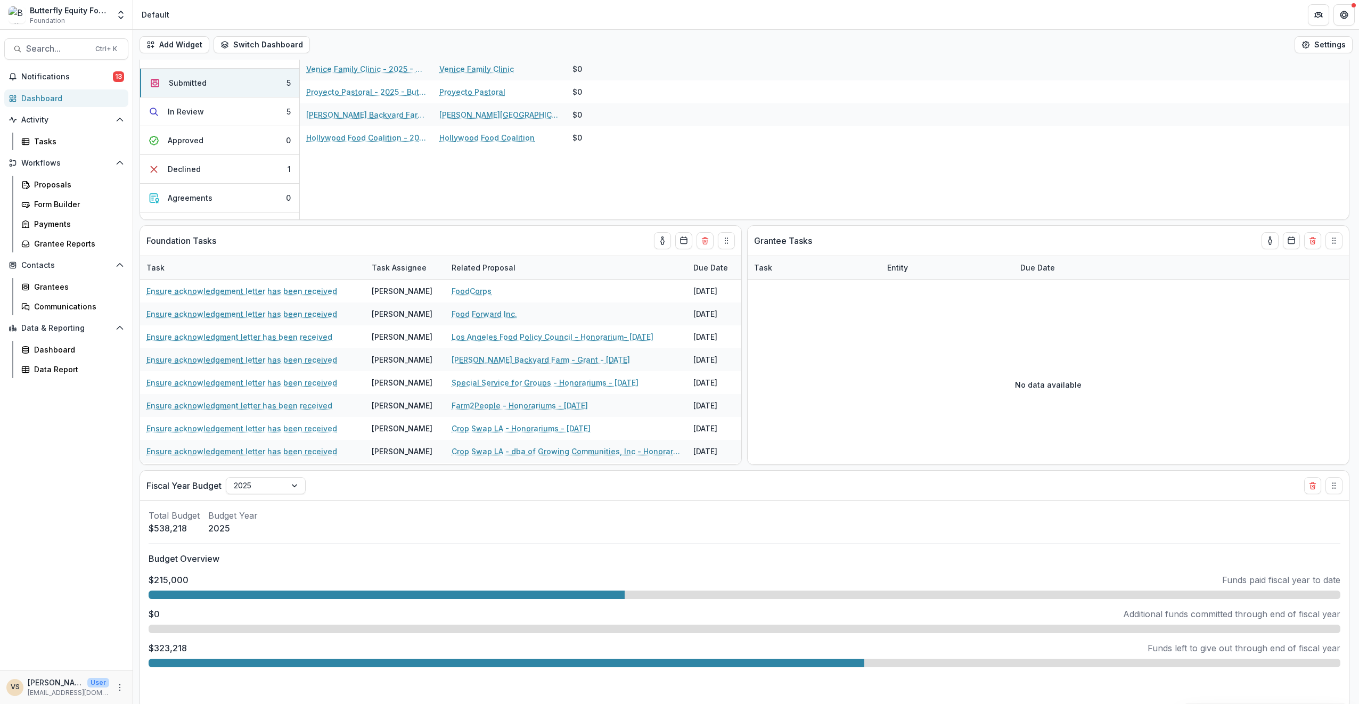
scroll to position [85, 0]
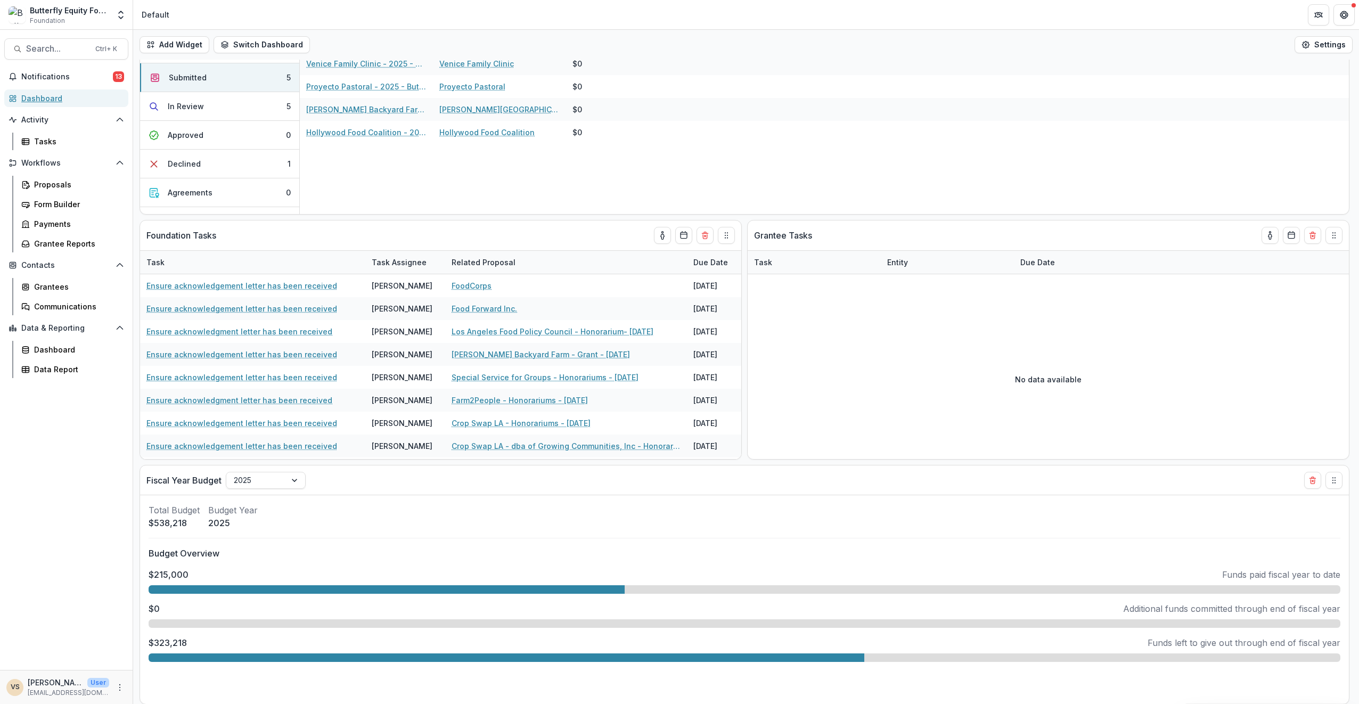
click at [40, 102] on div "Dashboard" at bounding box center [70, 98] width 99 height 11
click at [69, 307] on div "Communications" at bounding box center [77, 306] width 86 height 11
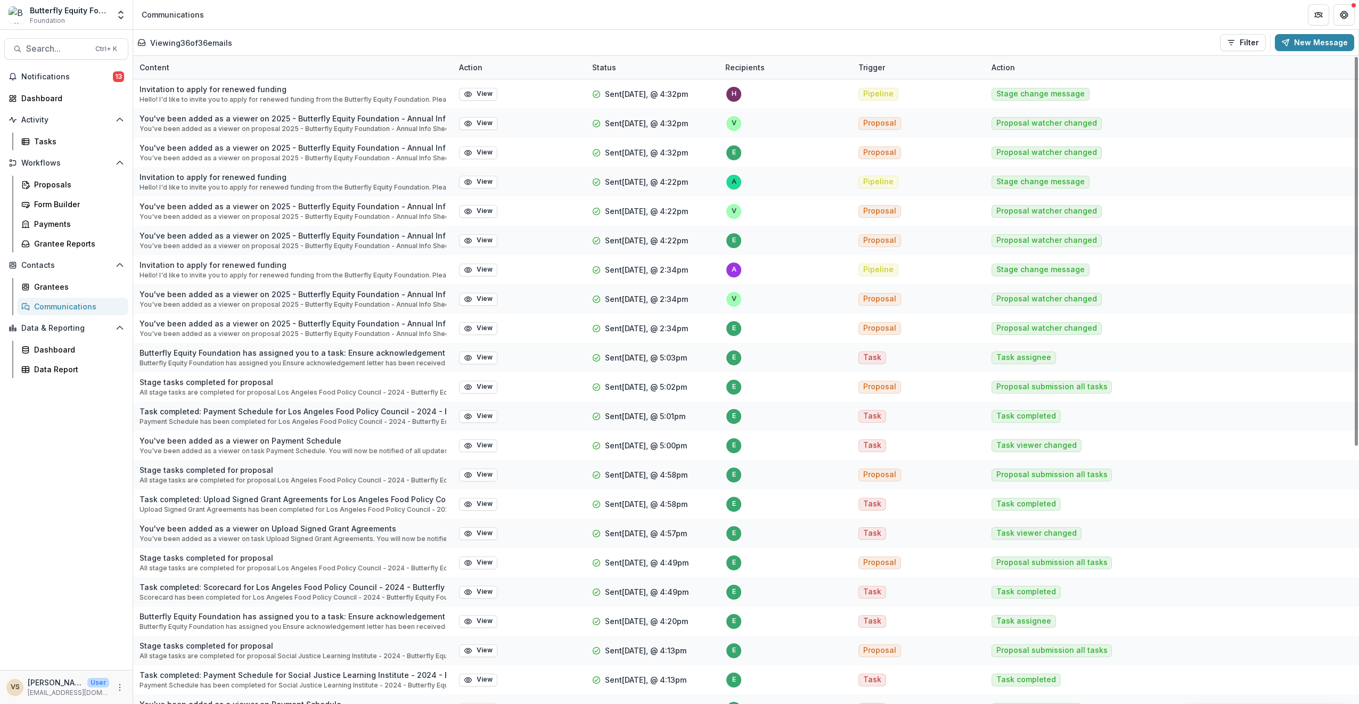
click at [677, 94] on div "h" at bounding box center [734, 94] width 5 height 7
click at [488, 95] on button "View" at bounding box center [478, 94] width 38 height 13
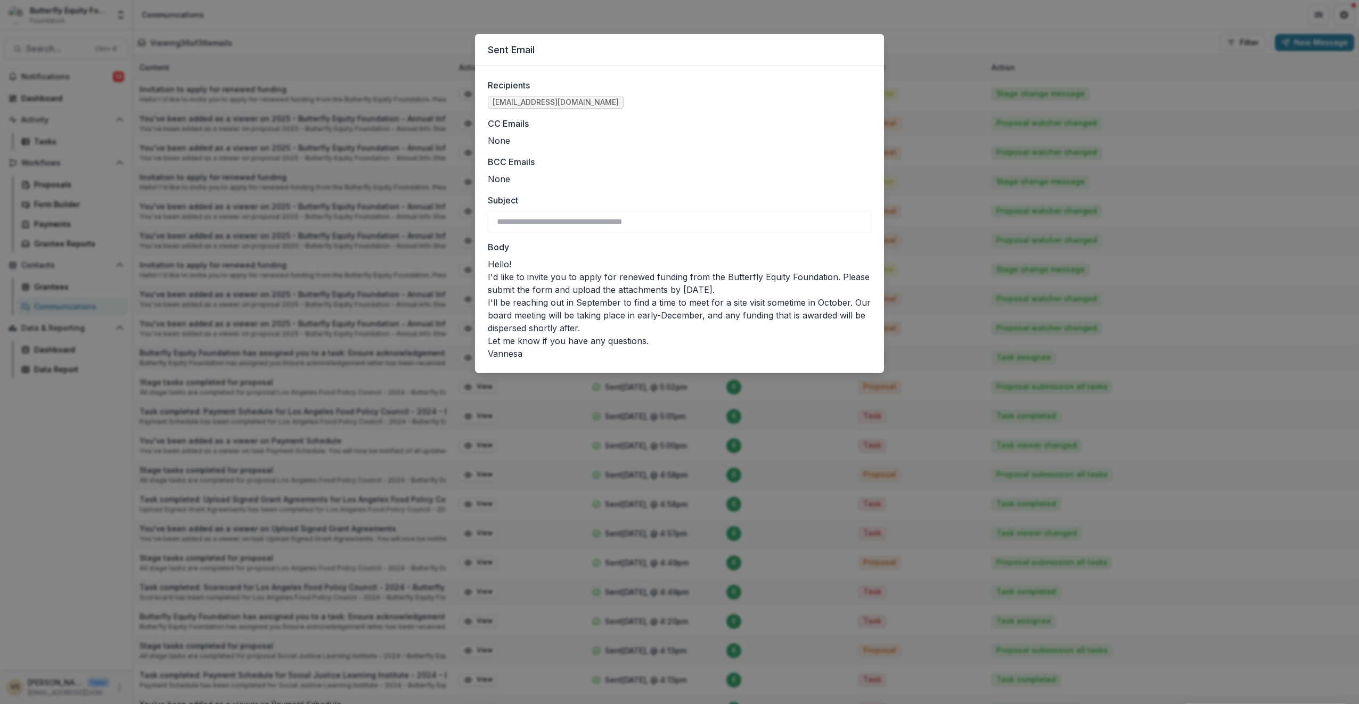
click at [349, 46] on div "**********" at bounding box center [679, 352] width 1359 height 704
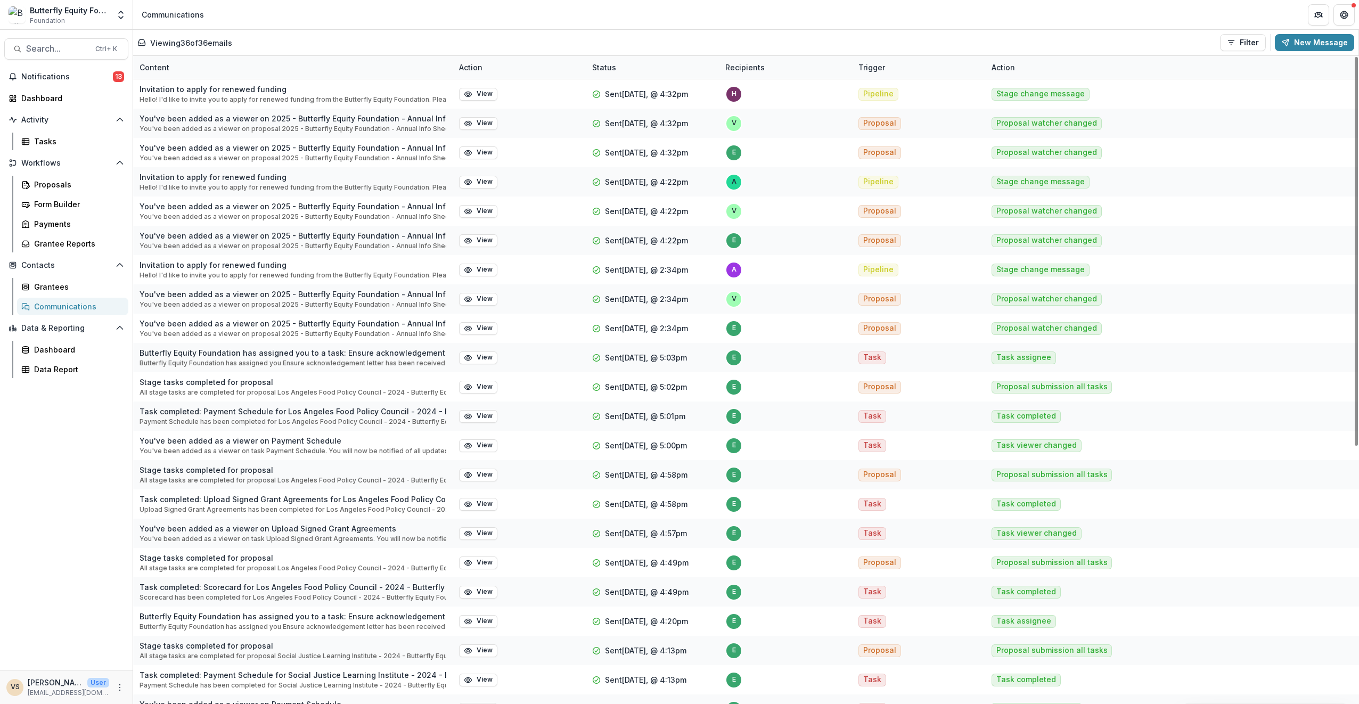
click at [677, 93] on span "h" at bounding box center [733, 94] width 17 height 17
click at [485, 93] on button "View" at bounding box center [478, 94] width 38 height 13
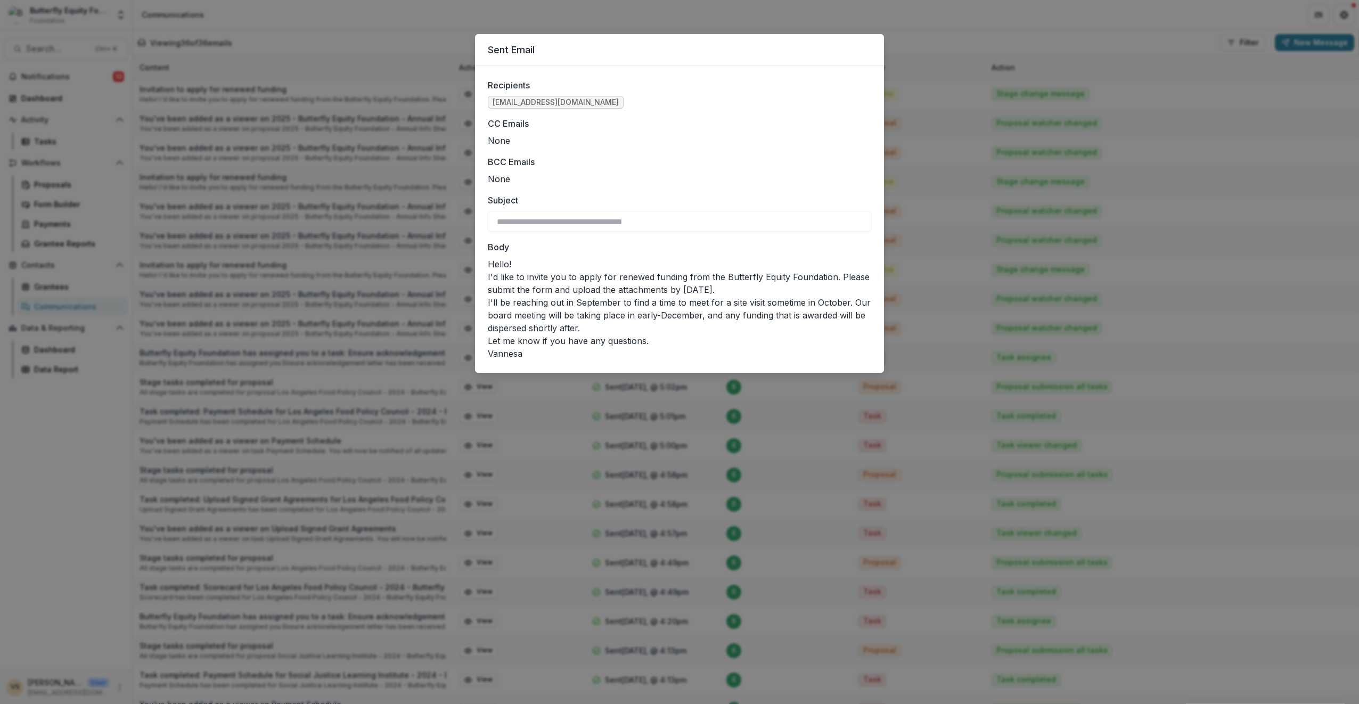
click at [444, 134] on div "**********" at bounding box center [679, 352] width 1359 height 704
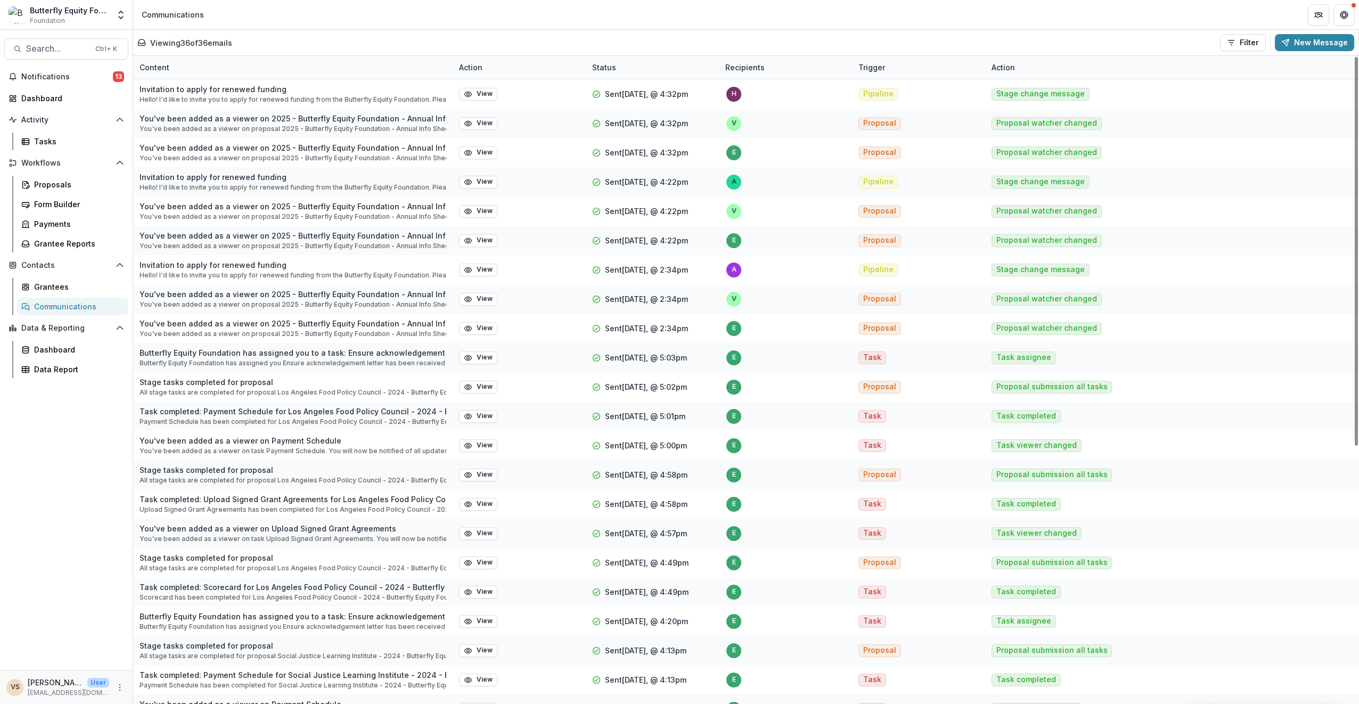
click at [481, 122] on button "View" at bounding box center [478, 123] width 38 height 13
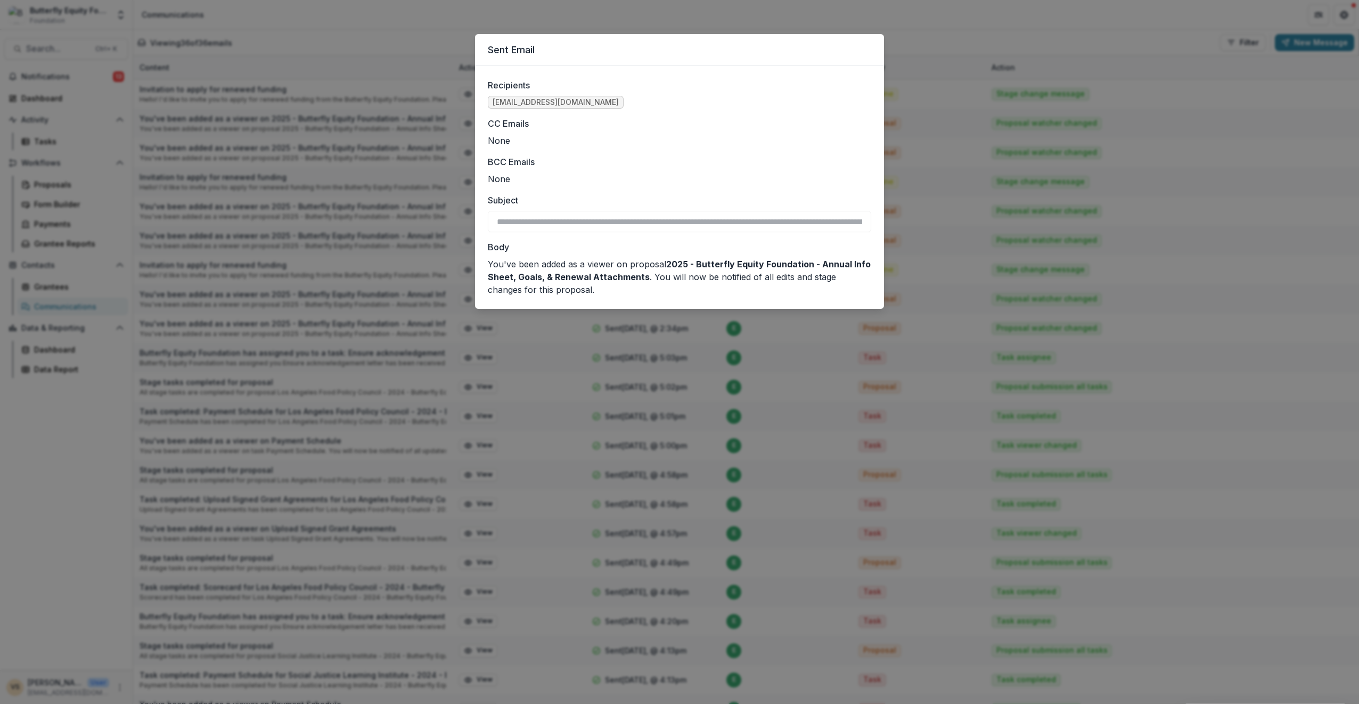
click at [440, 219] on div "**********" at bounding box center [679, 352] width 1359 height 704
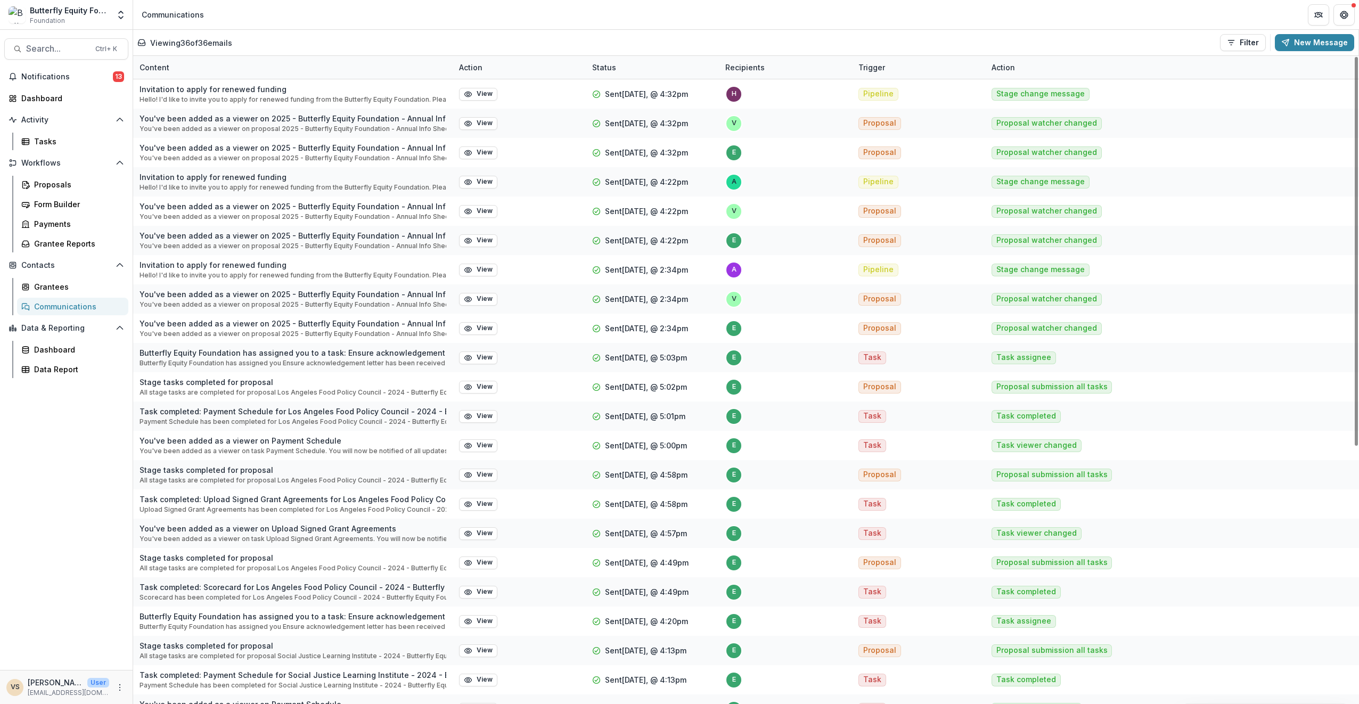
click at [472, 183] on button "View" at bounding box center [478, 182] width 38 height 13
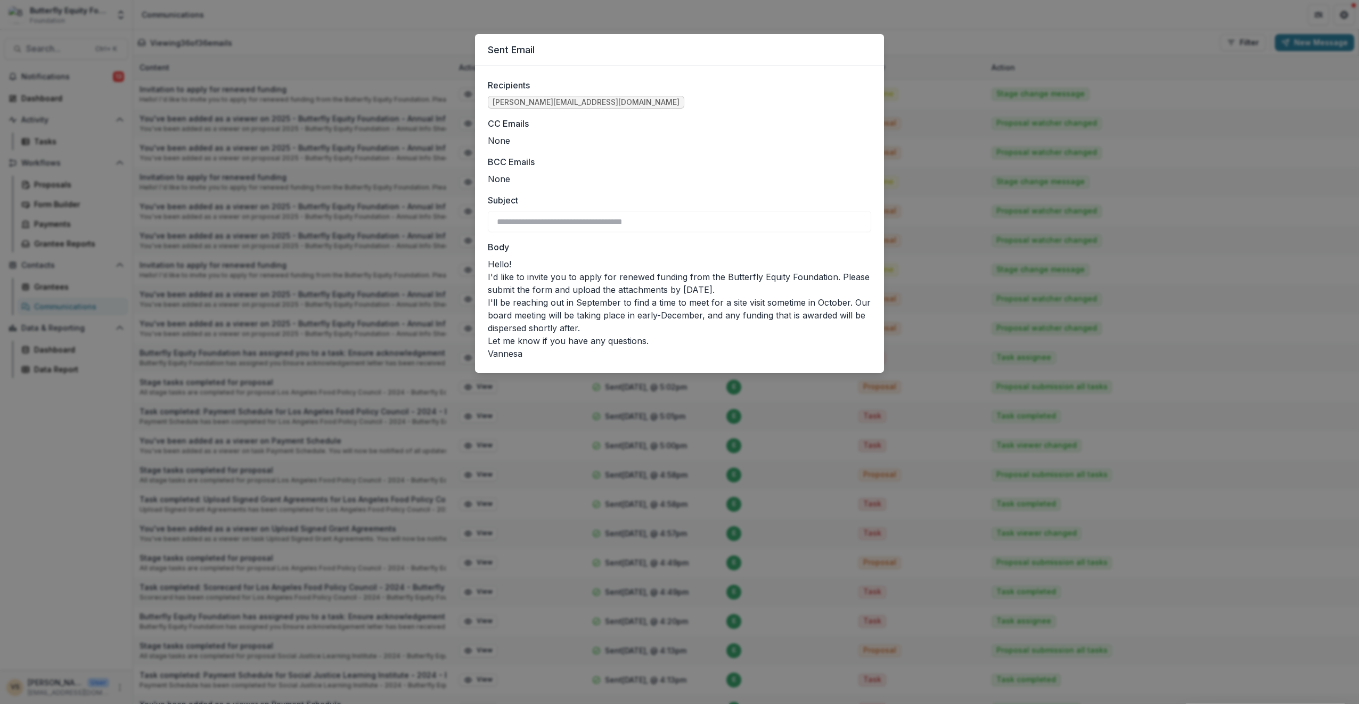
click at [434, 188] on div "**********" at bounding box center [679, 352] width 1359 height 704
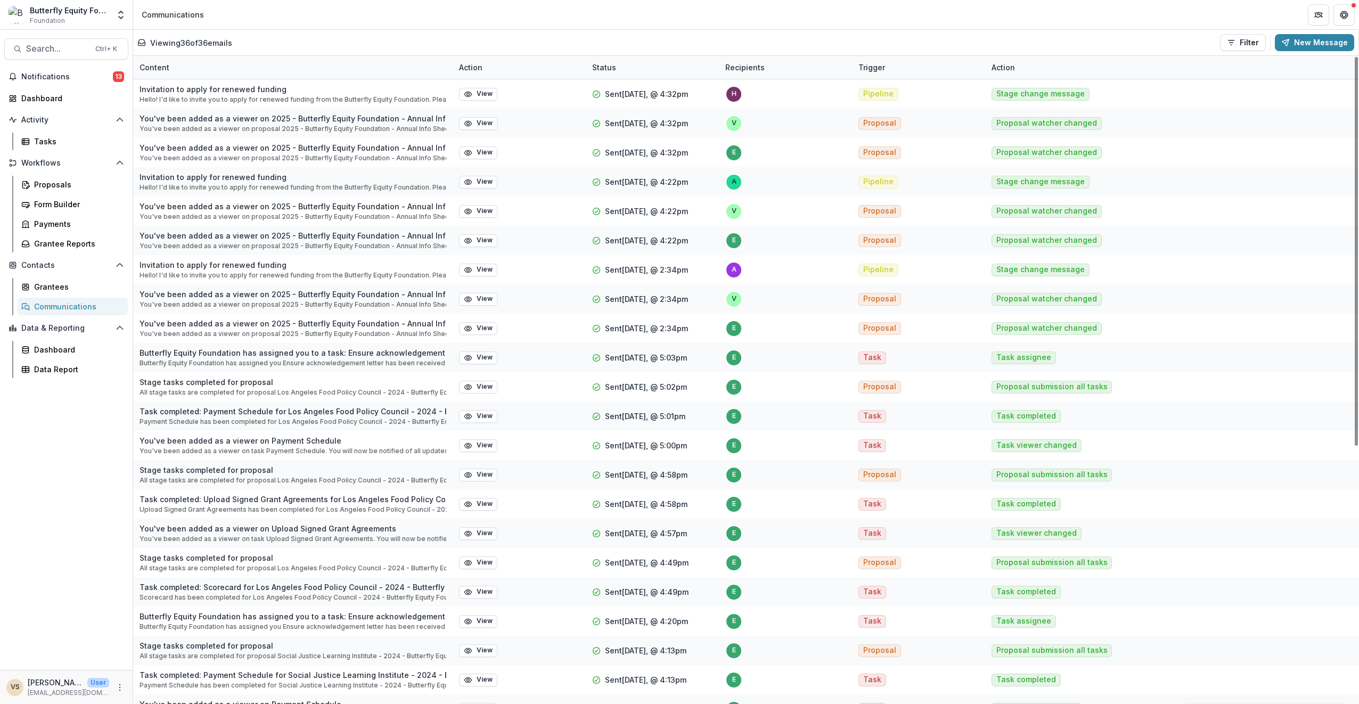
click at [477, 268] on button "View" at bounding box center [478, 270] width 38 height 13
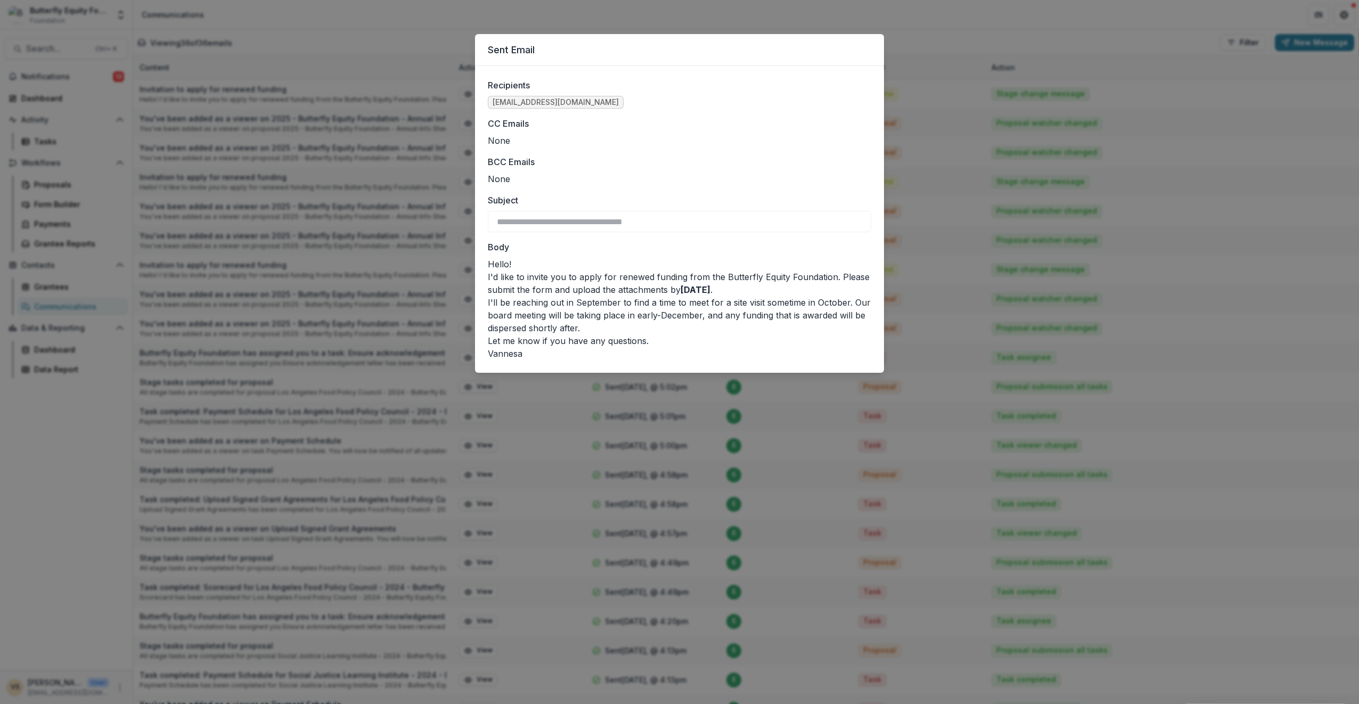
click at [409, 263] on div "**********" at bounding box center [679, 352] width 1359 height 704
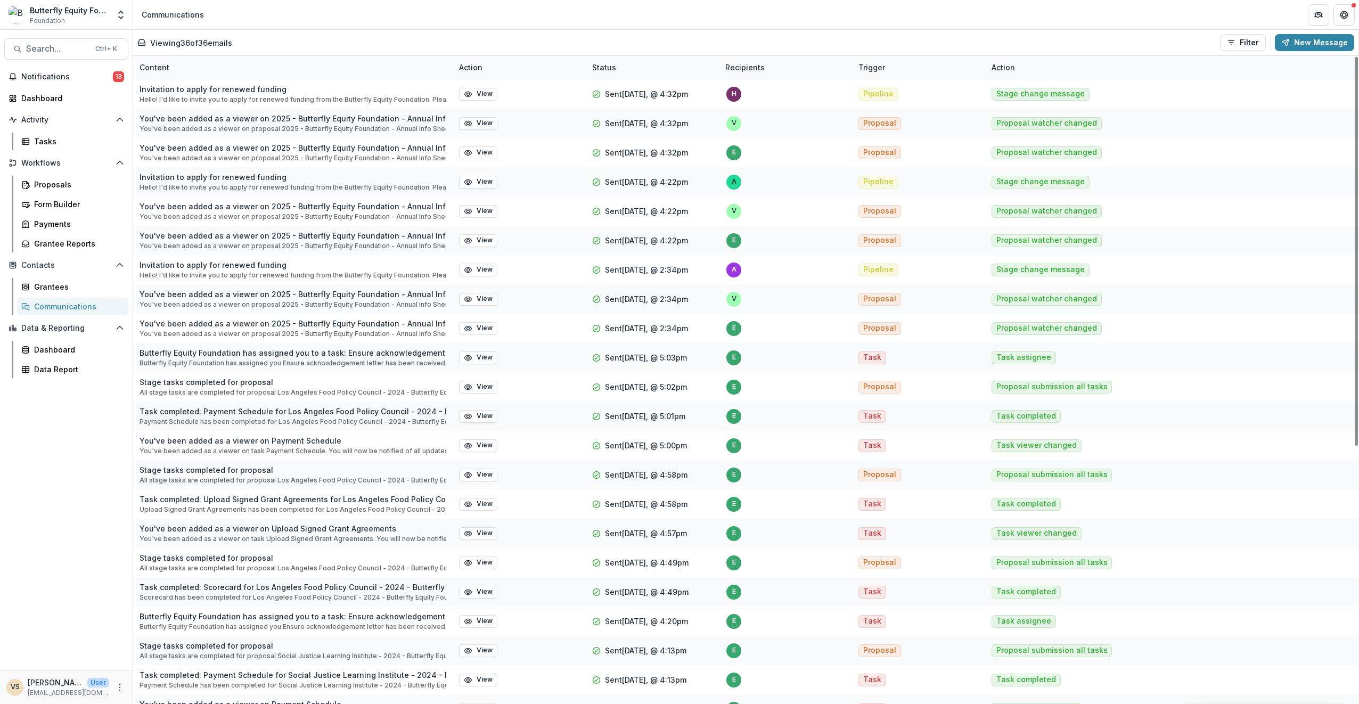
click at [475, 96] on button "View" at bounding box center [478, 94] width 38 height 13
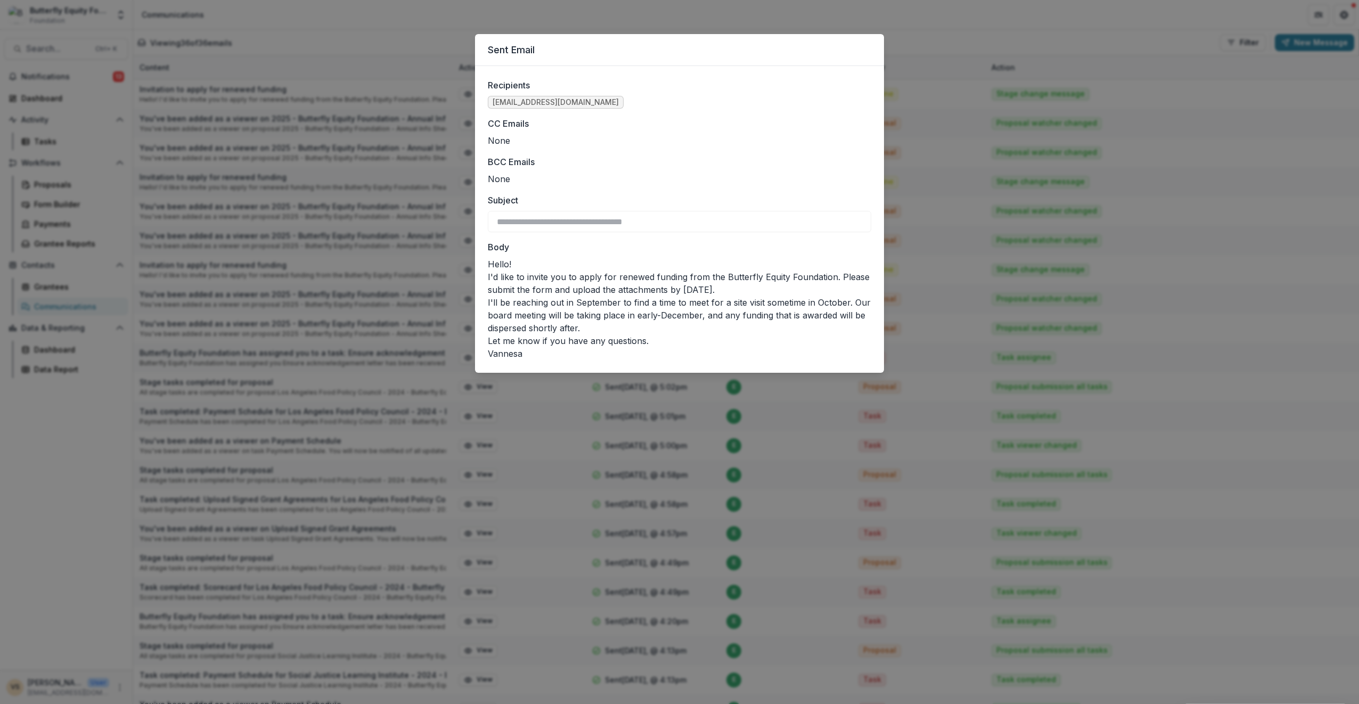
click at [456, 233] on div "**********" at bounding box center [679, 352] width 1359 height 704
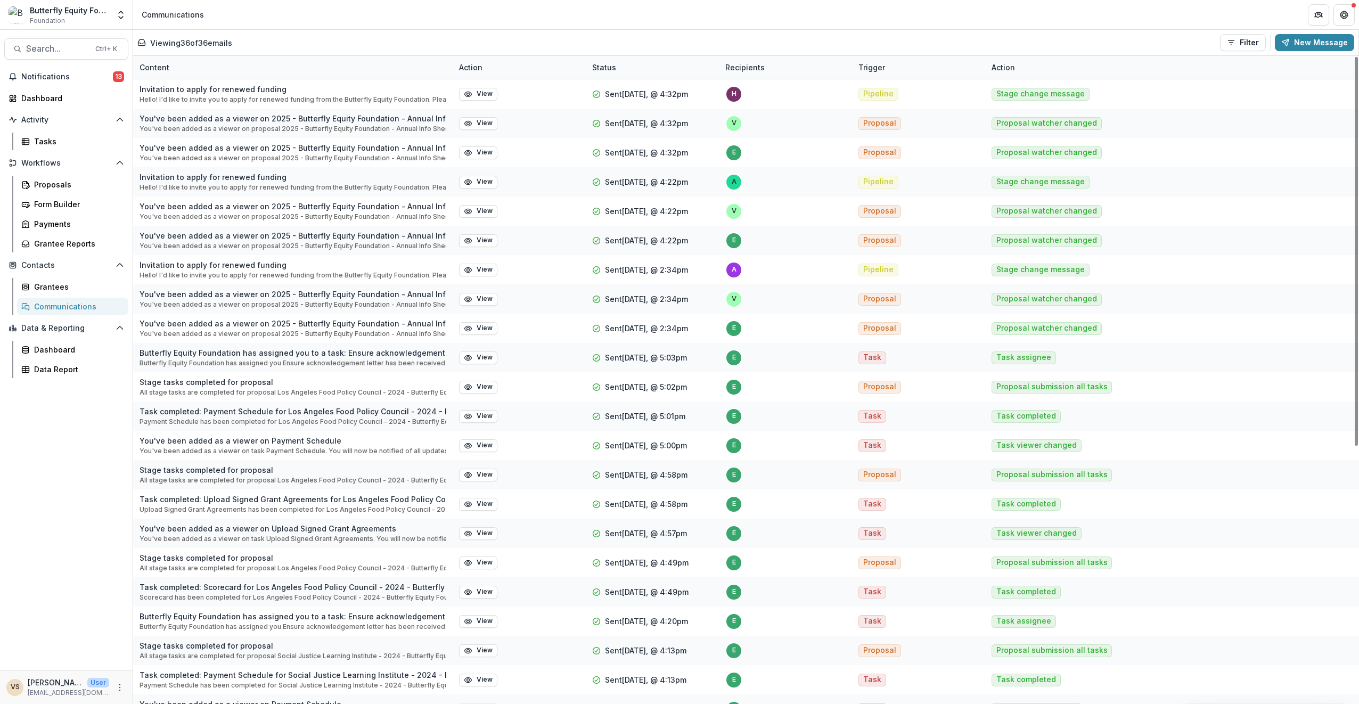
click at [465, 179] on icon "button" at bounding box center [468, 182] width 9 height 9
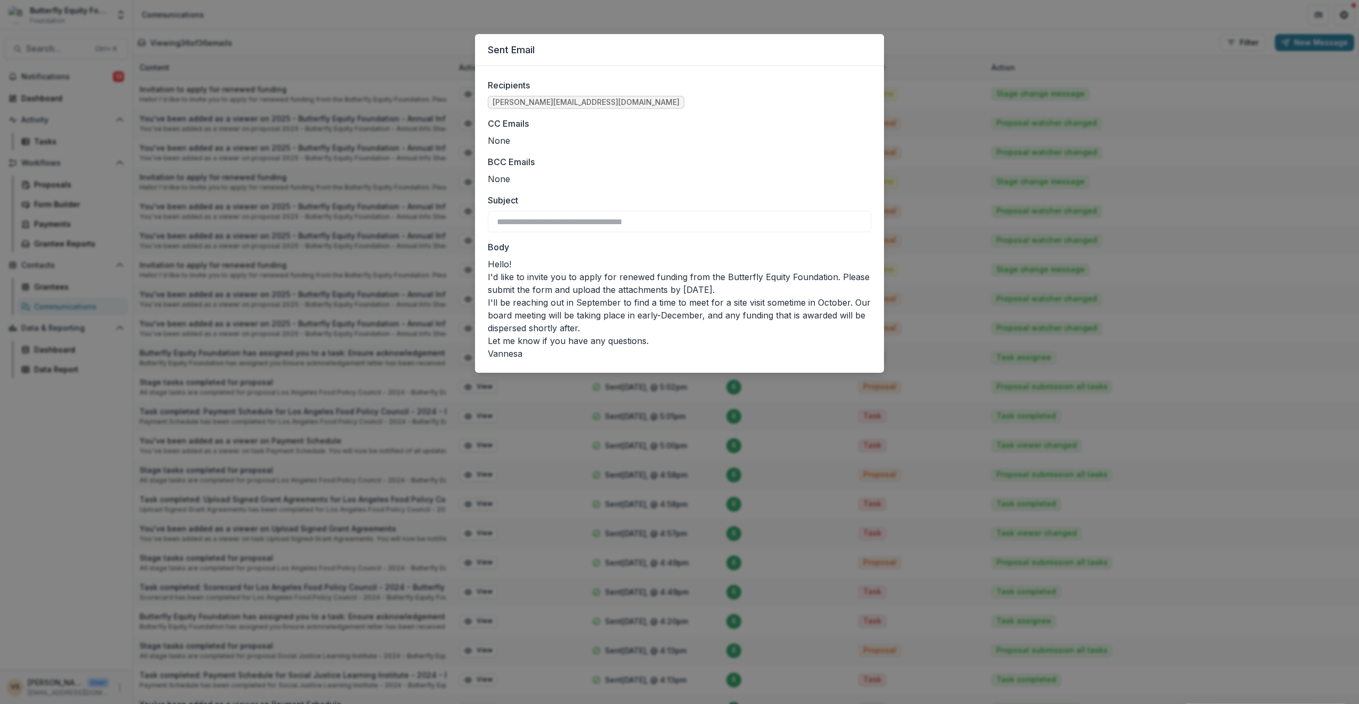
click at [273, 129] on div "**********" at bounding box center [679, 352] width 1359 height 704
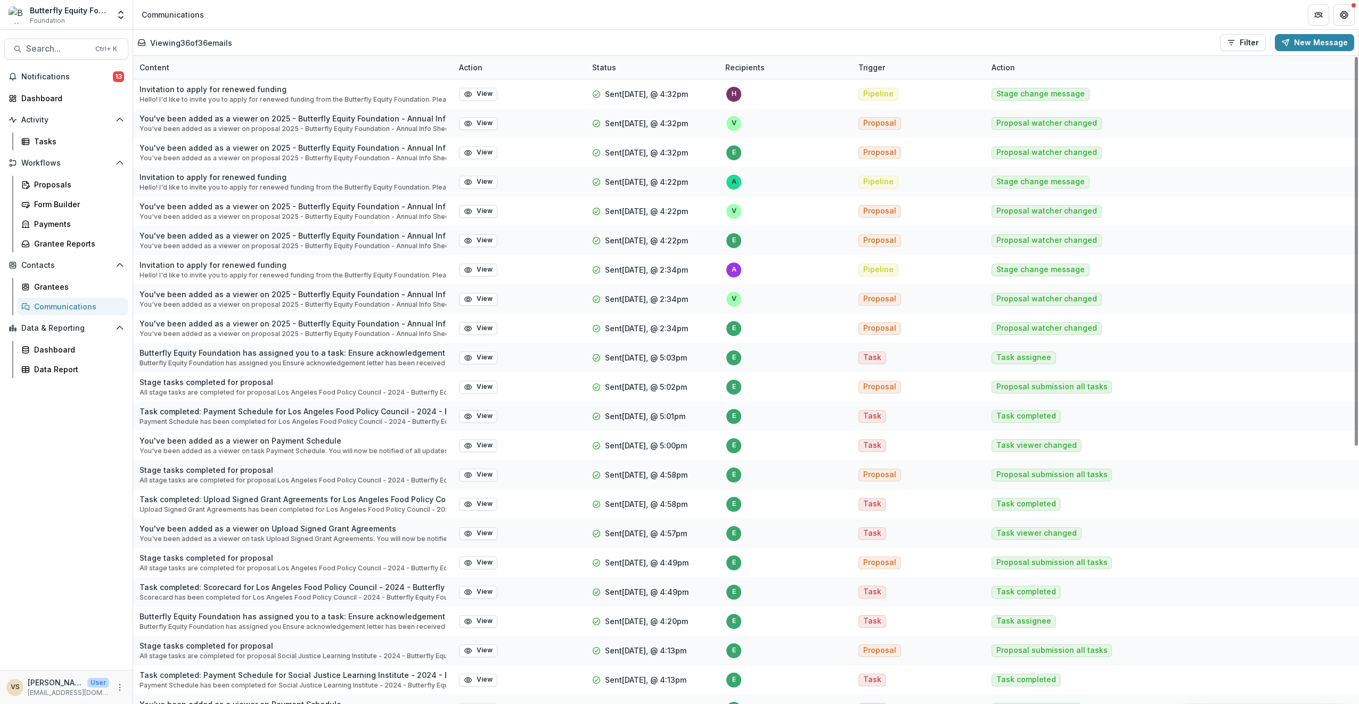
click at [483, 270] on button "View" at bounding box center [478, 270] width 38 height 13
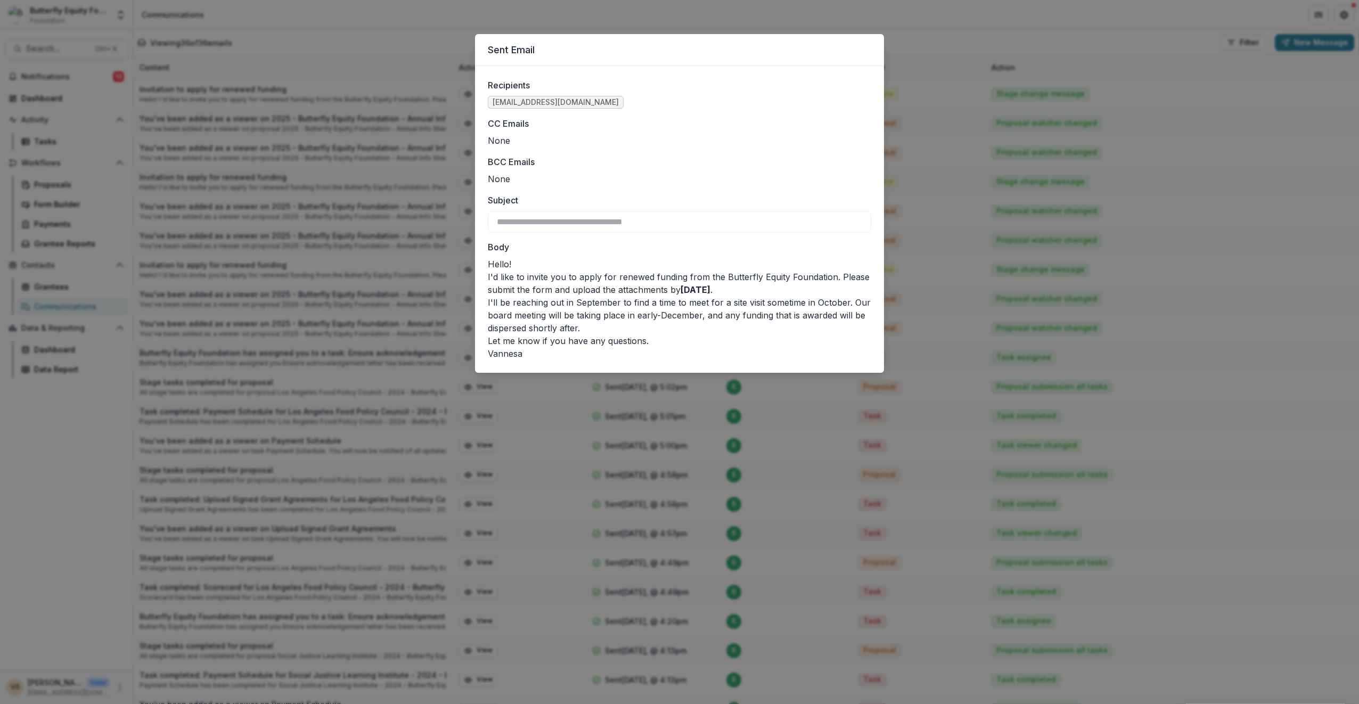
click at [430, 248] on div "**********" at bounding box center [679, 352] width 1359 height 704
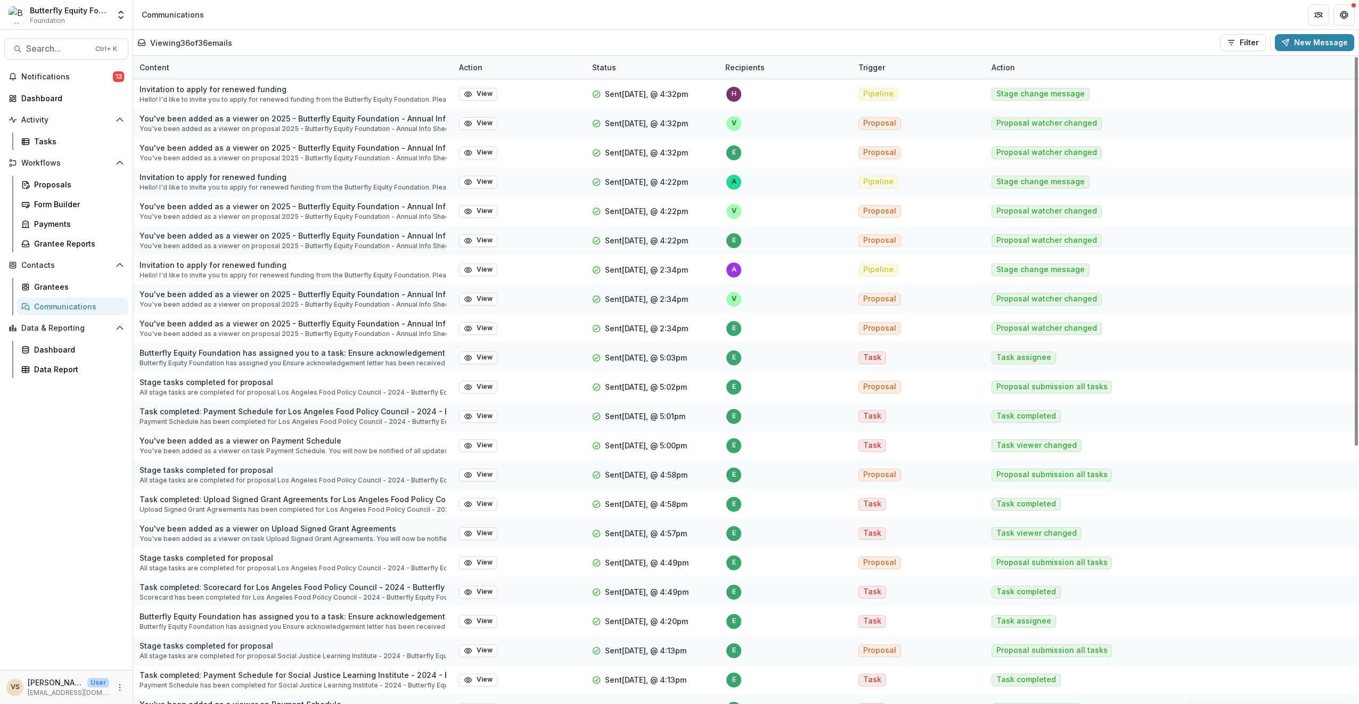
click at [484, 267] on button "View" at bounding box center [478, 270] width 38 height 13
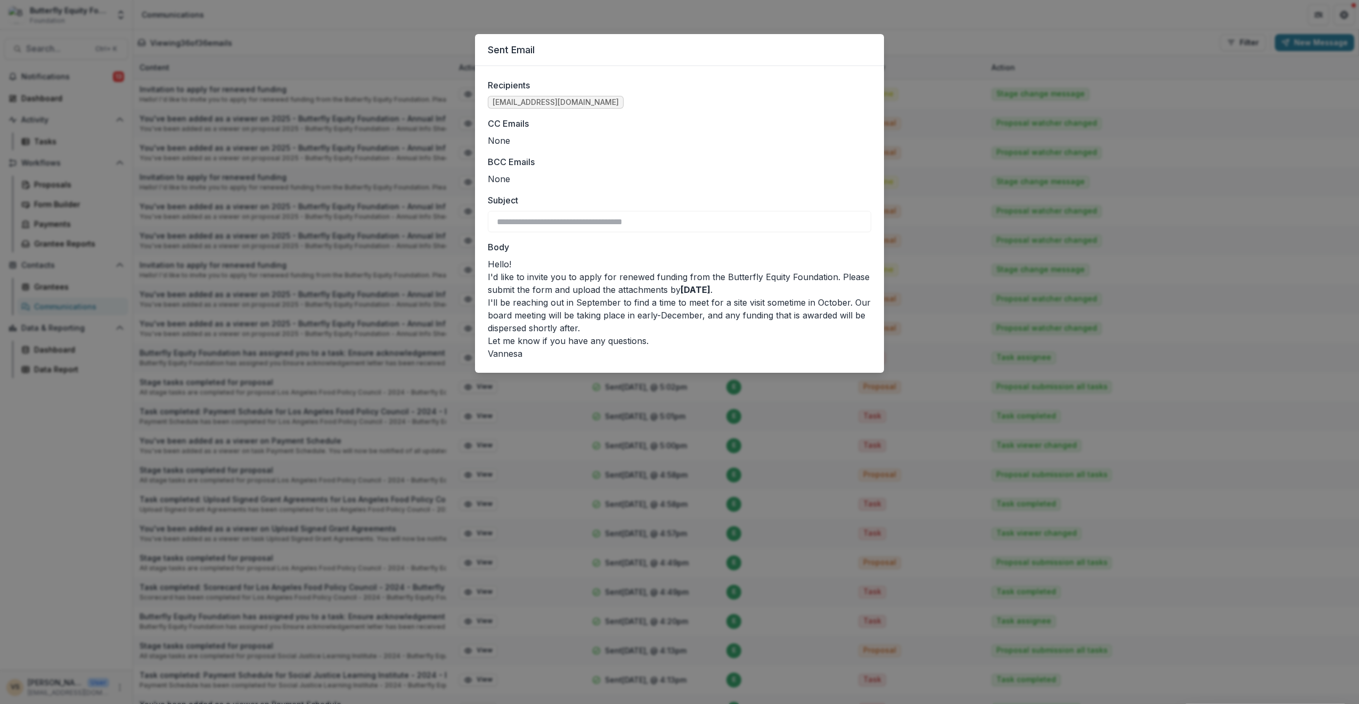
click at [413, 255] on div "**********" at bounding box center [679, 352] width 1359 height 704
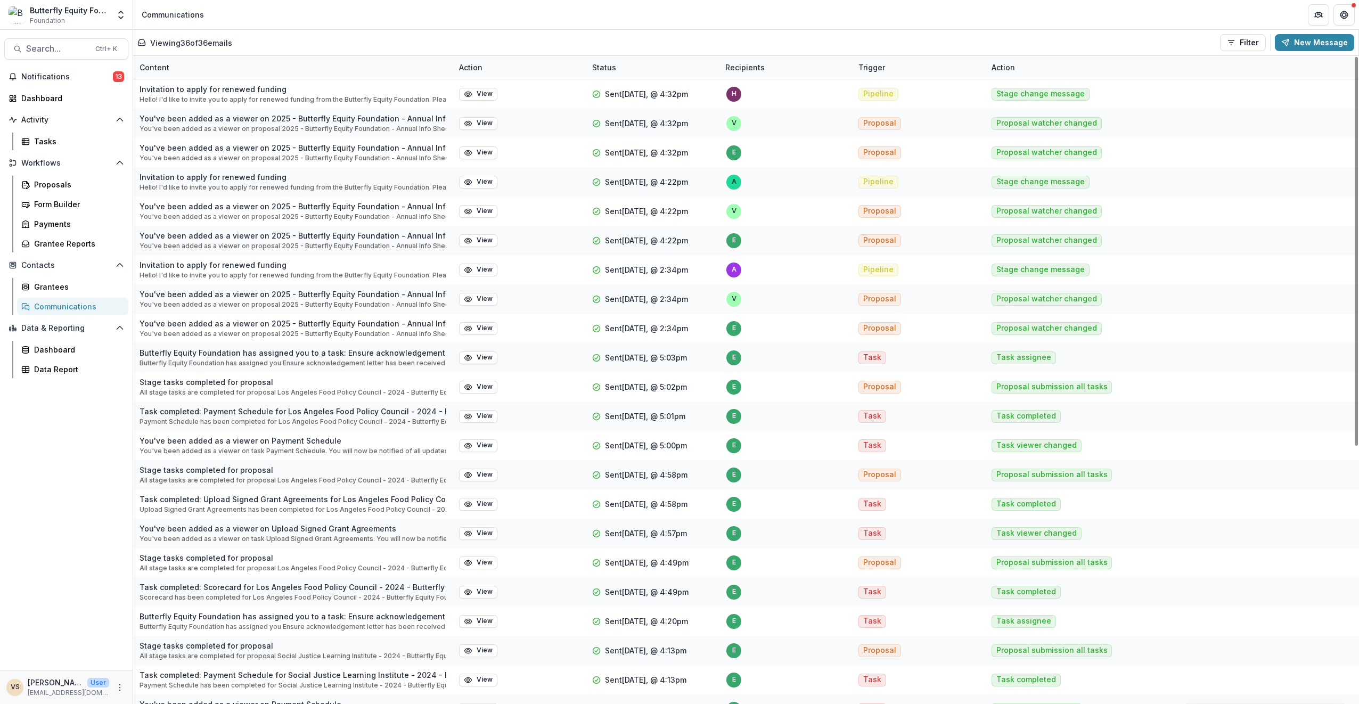
click at [481, 92] on button "View" at bounding box center [478, 94] width 38 height 13
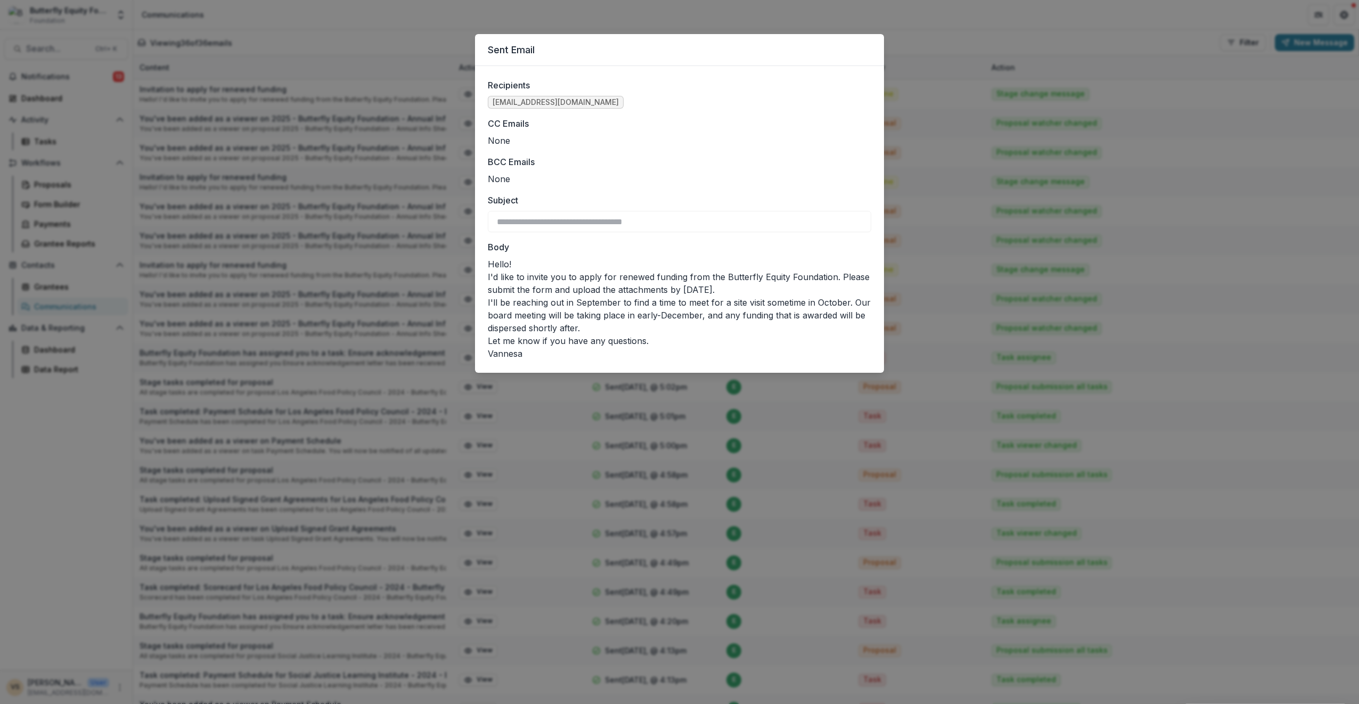
drag, startPoint x: 685, startPoint y: 288, endPoint x: 785, endPoint y: 292, distance: 100.2
click at [677, 292] on p "I'd like to invite you to apply for renewed funding from the Butterfly Equity F…" at bounding box center [679, 283] width 383 height 26
drag, startPoint x: 785, startPoint y: 292, endPoint x: 777, endPoint y: 289, distance: 8.4
copy p "Wednesday, October 15th."
click at [224, 311] on div "**********" at bounding box center [679, 352] width 1359 height 704
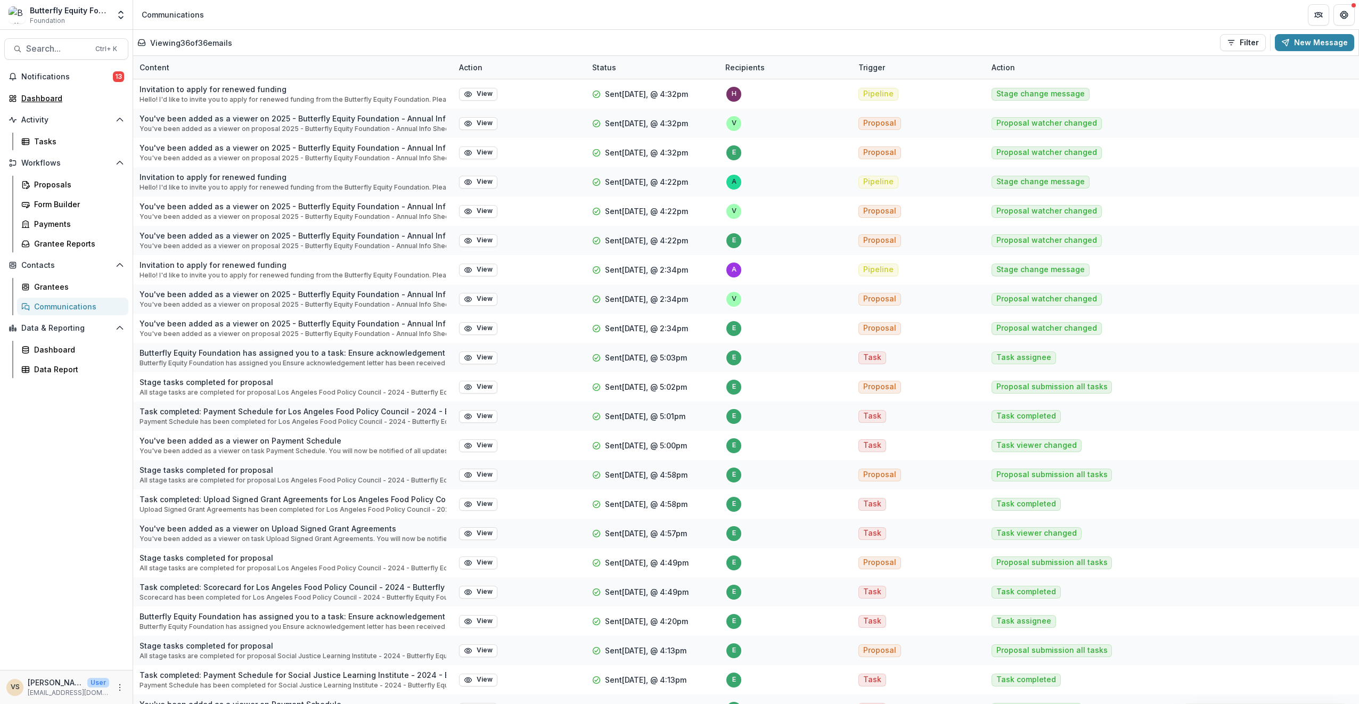
click at [59, 105] on link "Dashboard" at bounding box center [66, 98] width 124 height 18
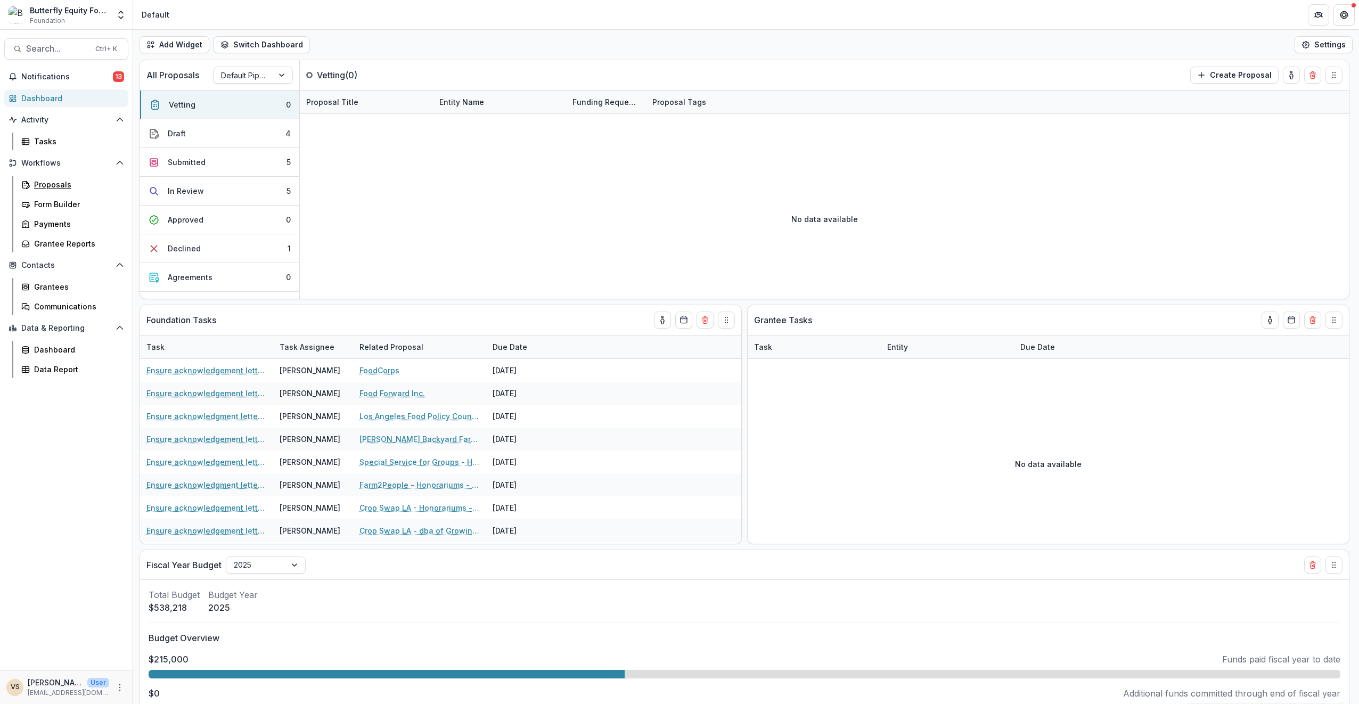
click at [67, 180] on div "Proposals" at bounding box center [77, 184] width 86 height 11
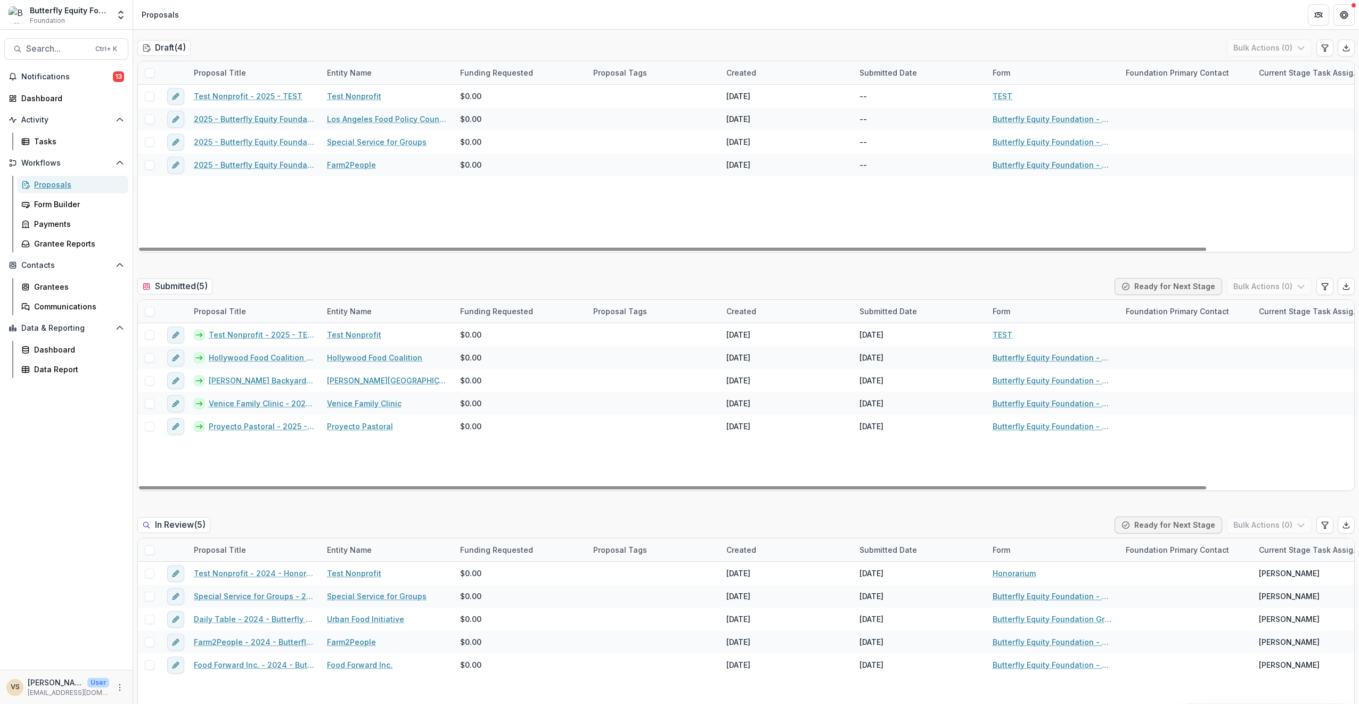
scroll to position [586, 0]
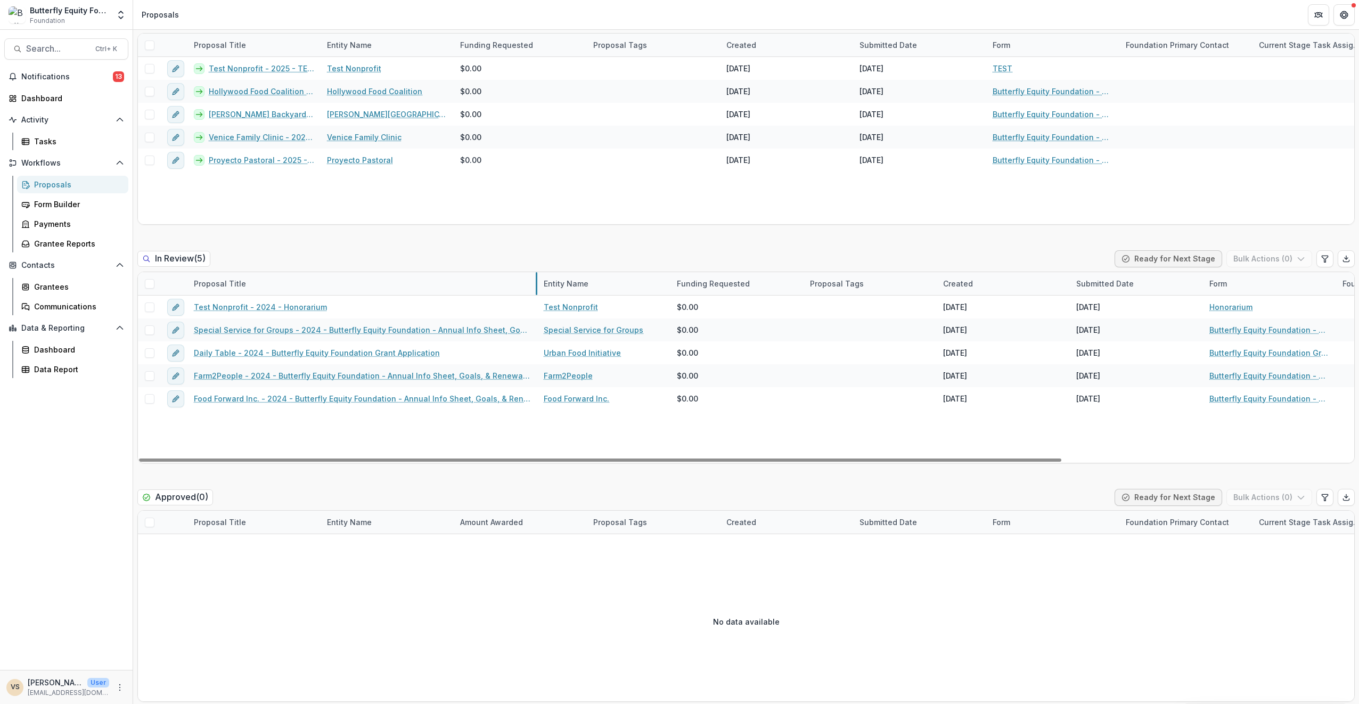
drag, startPoint x: 319, startPoint y: 280, endPoint x: 536, endPoint y: 300, distance: 217.7
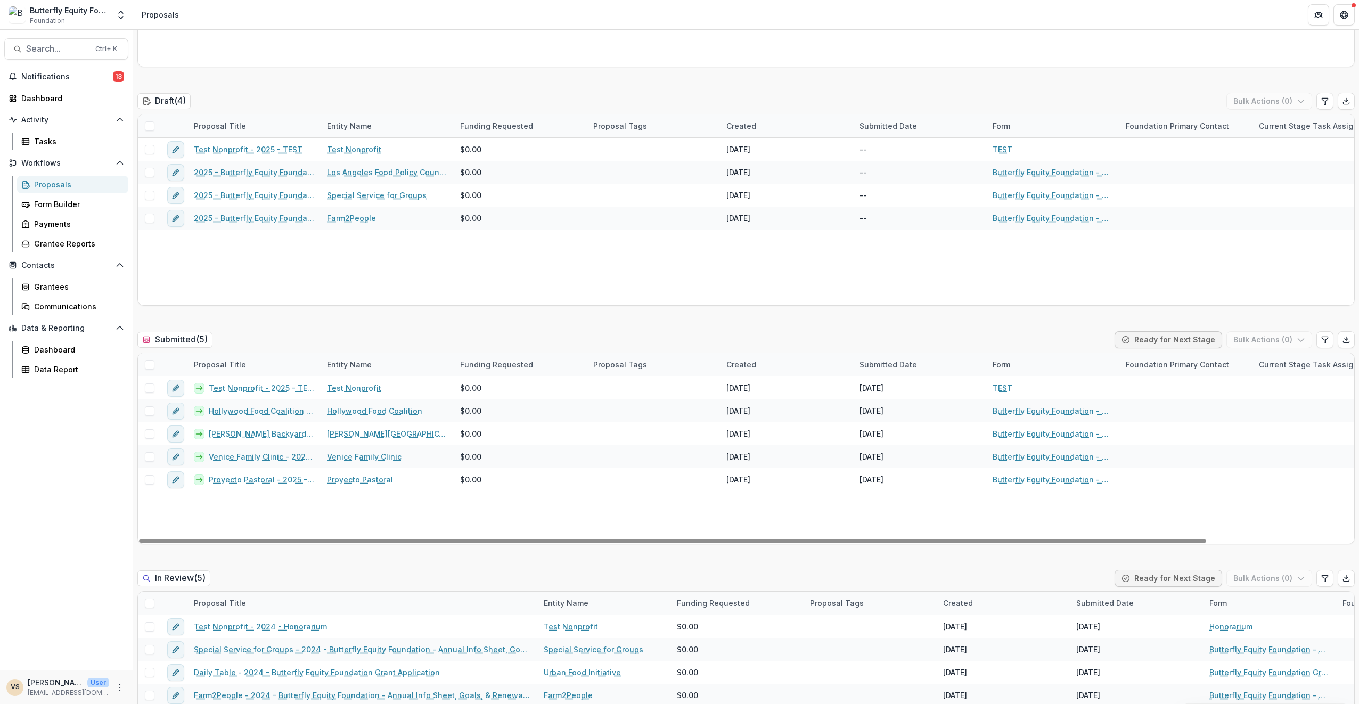
scroll to position [0, 0]
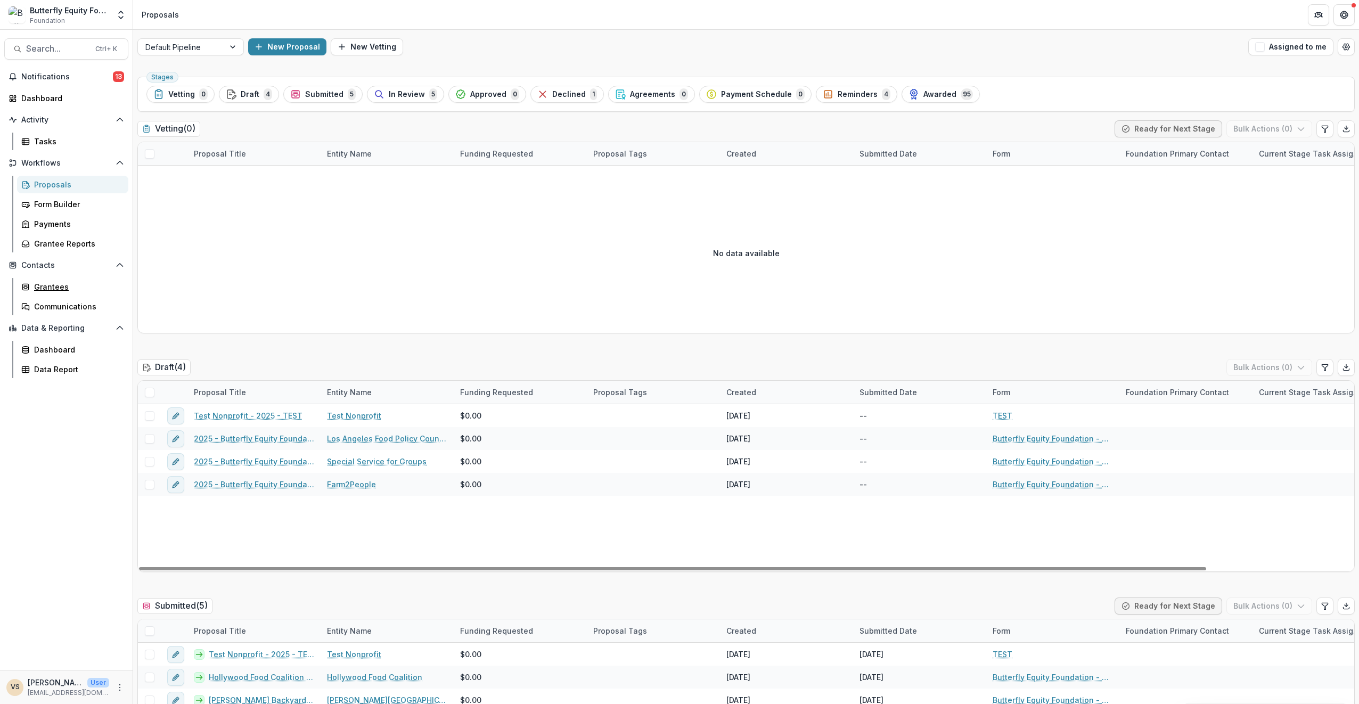
click at [50, 290] on div "Grantees" at bounding box center [77, 286] width 86 height 11
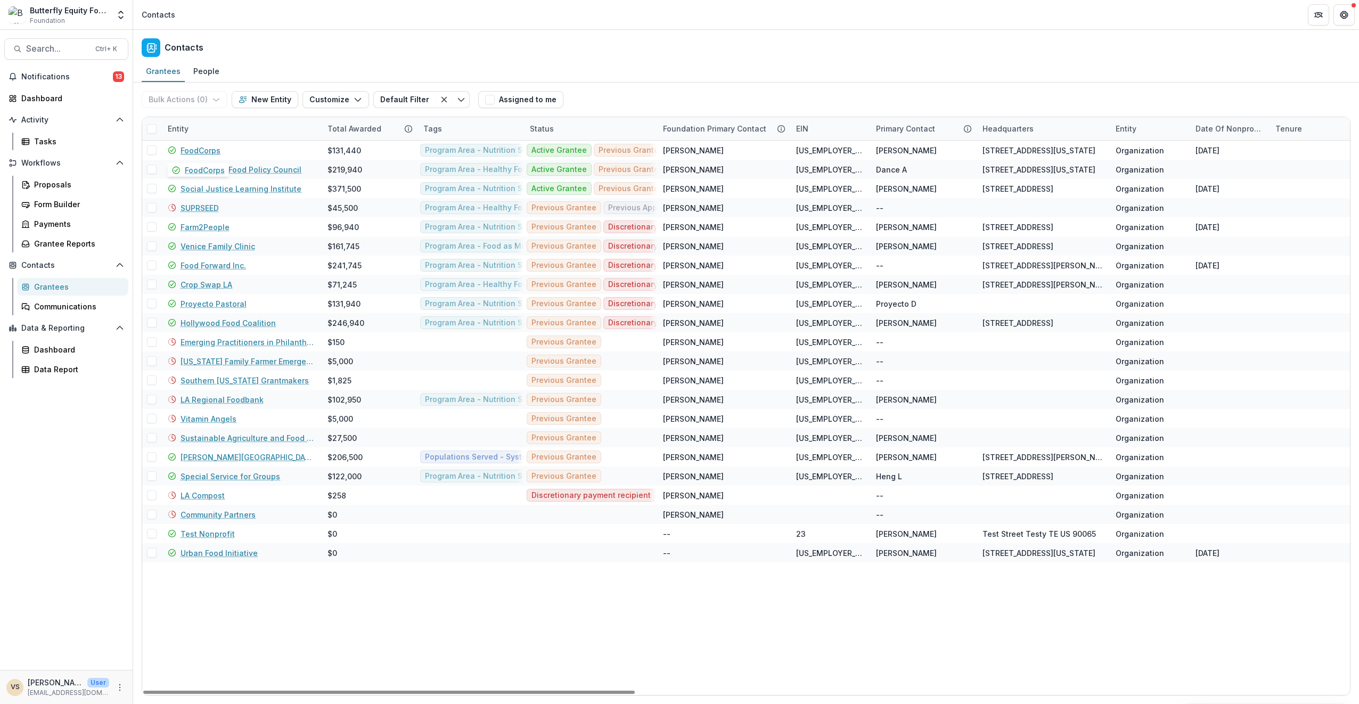
click at [182, 147] on link "FoodCorps" at bounding box center [201, 150] width 40 height 11
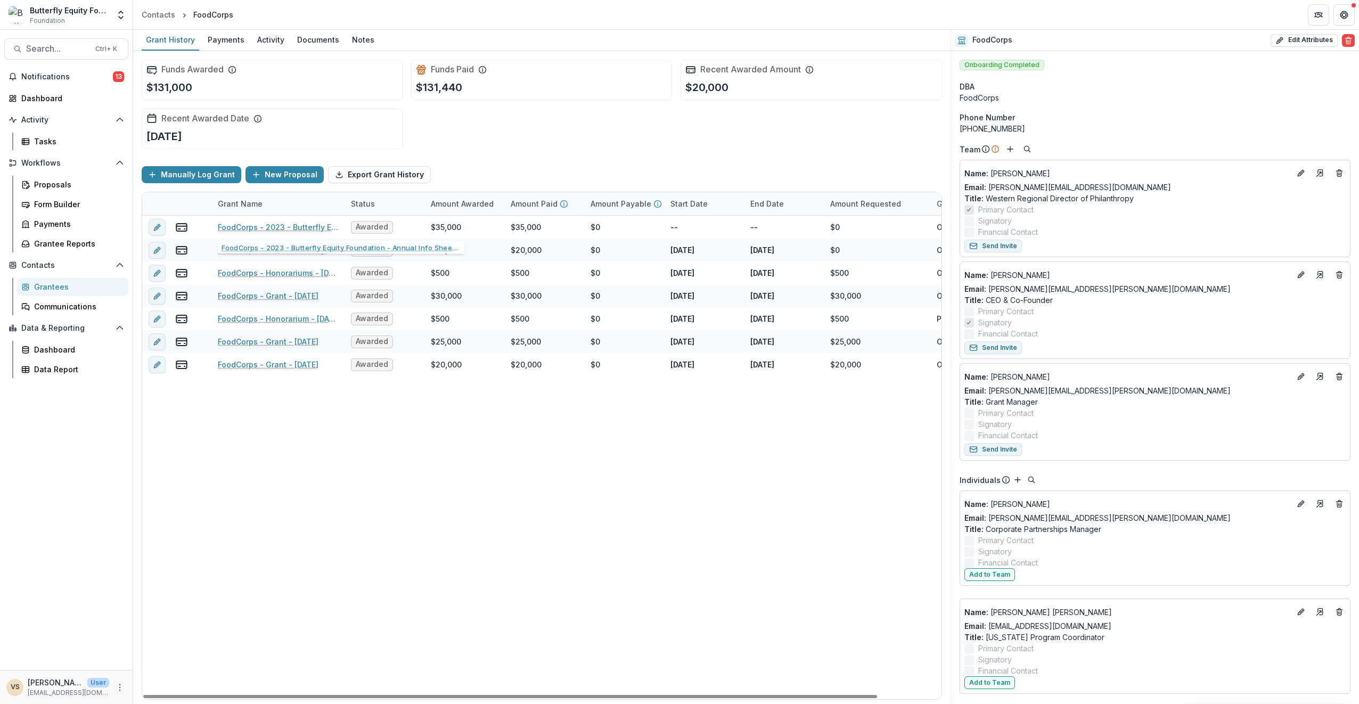
click at [258, 219] on div "FoodCorps - 2023 - Butterfly Equity Foundation - Annual Info Sheet, Goals, & Re…" at bounding box center [278, 227] width 120 height 23
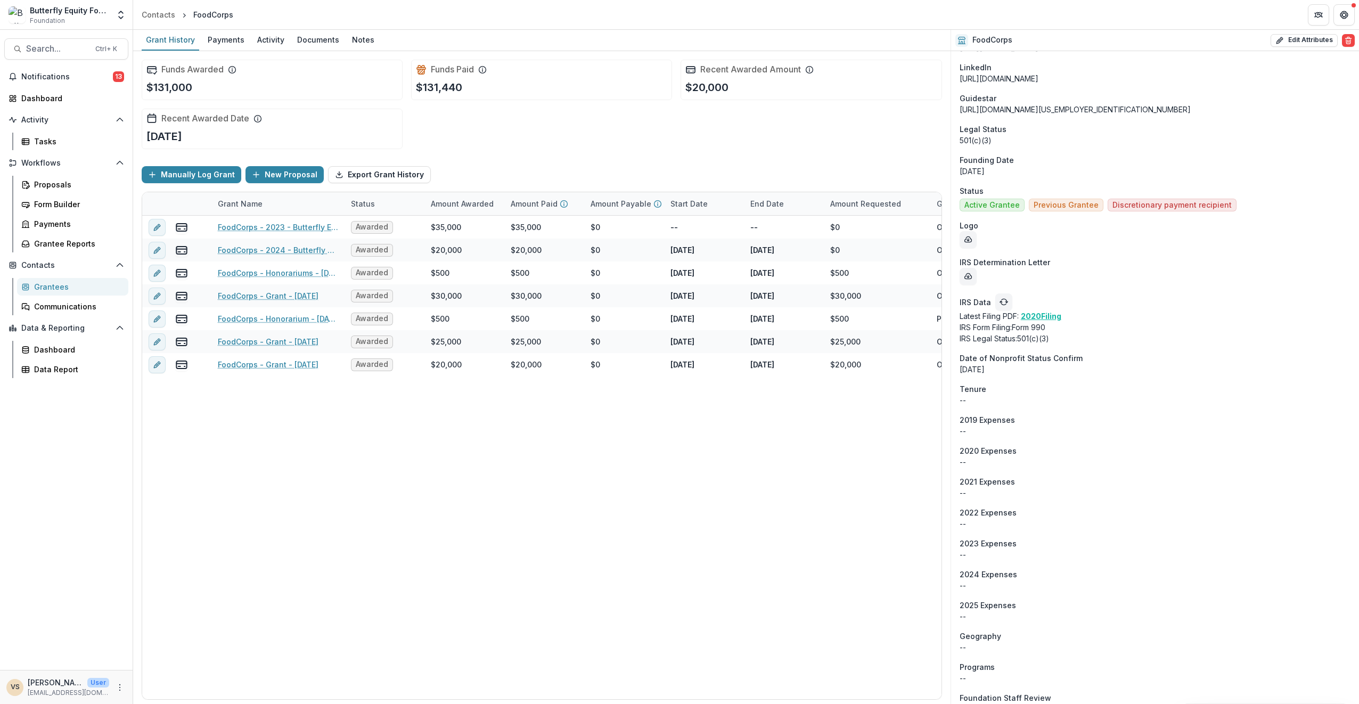
scroll to position [1186, 0]
